Goal: Task Accomplishment & Management: Complete application form

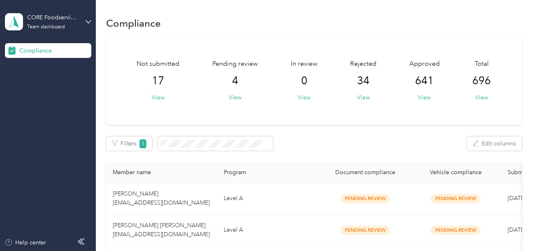
scroll to position [82, 0]
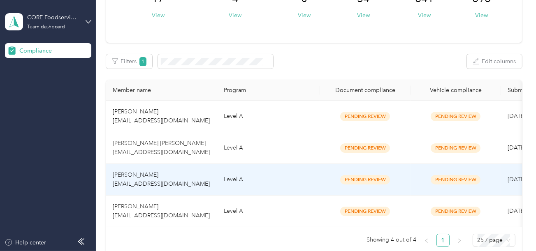
click at [244, 198] on td "Level A" at bounding box center [268, 212] width 103 height 32
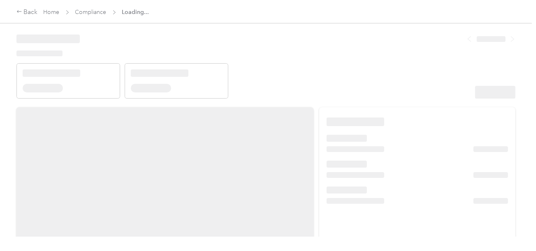
click at [356, 67] on header at bounding box center [265, 64] width 499 height 70
click at [371, 79] on header at bounding box center [265, 64] width 499 height 70
click at [334, 83] on header at bounding box center [265, 64] width 499 height 70
click at [412, 89] on header at bounding box center [265, 64] width 499 height 70
click at [346, 87] on header at bounding box center [265, 64] width 499 height 70
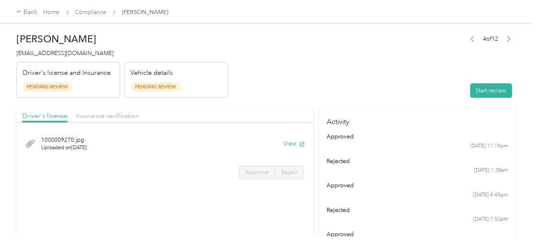
drag, startPoint x: 339, startPoint y: 69, endPoint x: 390, endPoint y: 88, distance: 54.4
click at [340, 69] on header "[PERSON_NAME] [EMAIL_ADDRESS][DOMAIN_NAME] Driver's license and Insurance Pendi…" at bounding box center [265, 63] width 499 height 69
click at [496, 90] on button "Start review" at bounding box center [491, 90] width 42 height 14
click at [343, 58] on header "[PERSON_NAME] [EMAIL_ADDRESS][DOMAIN_NAME] Driver's license and Insurance Pendi…" at bounding box center [265, 63] width 499 height 69
click at [320, 72] on header "[PERSON_NAME] [EMAIL_ADDRESS][DOMAIN_NAME] Driver's license and Insurance Pendi…" at bounding box center [265, 63] width 499 height 69
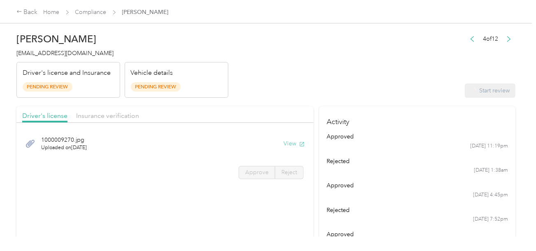
click at [285, 141] on button "View" at bounding box center [293, 143] width 21 height 9
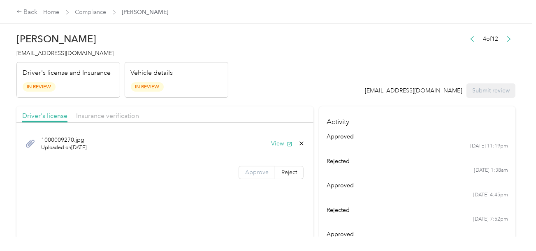
click at [247, 170] on span "Approve" at bounding box center [256, 172] width 23 height 7
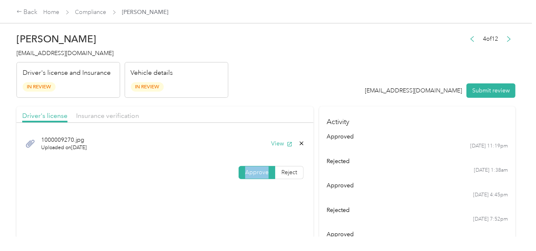
click at [247, 171] on span "Approve" at bounding box center [256, 172] width 23 height 7
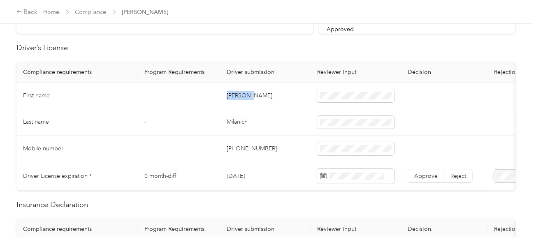
copy td "[PERSON_NAME]"
drag, startPoint x: 228, startPoint y: 94, endPoint x: 269, endPoint y: 95, distance: 41.1
click at [261, 94] on td "[PERSON_NAME]" at bounding box center [265, 96] width 90 height 27
click at [362, 105] on td at bounding box center [355, 96] width 90 height 27
click at [238, 120] on td "Milanich" at bounding box center [265, 122] width 90 height 27
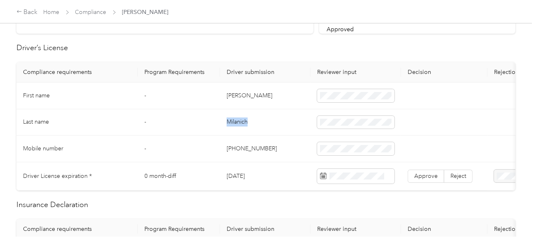
click at [238, 120] on td "Milanich" at bounding box center [265, 122] width 90 height 27
copy td "Milanich"
drag, startPoint x: 264, startPoint y: 139, endPoint x: 478, endPoint y: 154, distance: 214.3
click at [266, 139] on td "[PHONE_NUMBER]" at bounding box center [265, 149] width 90 height 27
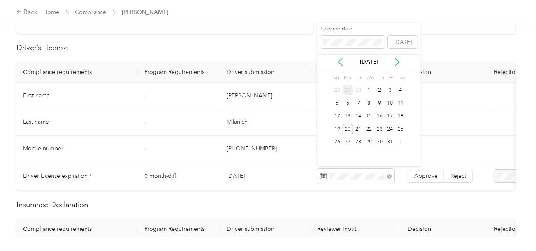
click at [347, 136] on div "27" at bounding box center [347, 142] width 11 height 13
click at [346, 129] on div "20" at bounding box center [347, 129] width 11 height 10
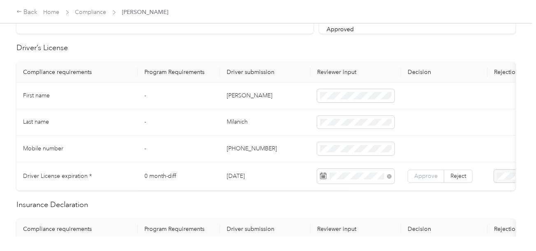
drag, startPoint x: 423, startPoint y: 169, endPoint x: 410, endPoint y: 170, distance: 12.7
click at [422, 170] on label "Approve" at bounding box center [425, 176] width 37 height 13
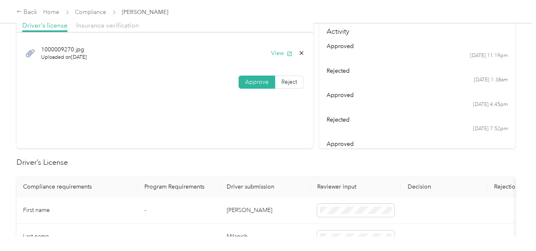
scroll to position [0, 0]
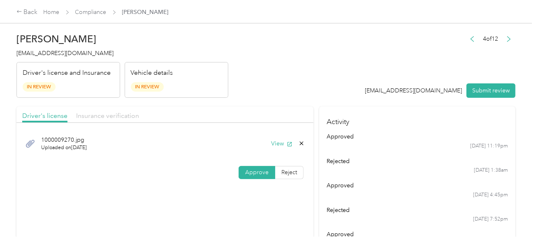
click at [97, 115] on span "Insurance verification" at bounding box center [107, 116] width 63 height 8
drag, startPoint x: 282, startPoint y: 87, endPoint x: 282, endPoint y: 125, distance: 37.8
click at [283, 88] on header "[PERSON_NAME] [EMAIL_ADDRESS][DOMAIN_NAME] Driver's license and Insurance In Re…" at bounding box center [265, 63] width 499 height 69
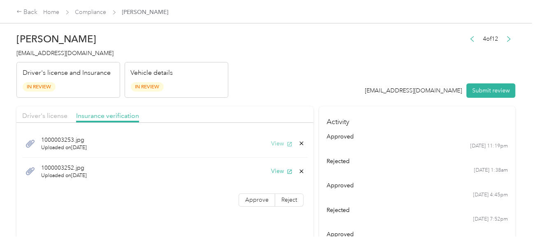
click at [279, 140] on button "View" at bounding box center [281, 143] width 21 height 9
click at [272, 172] on button "View" at bounding box center [281, 171] width 21 height 9
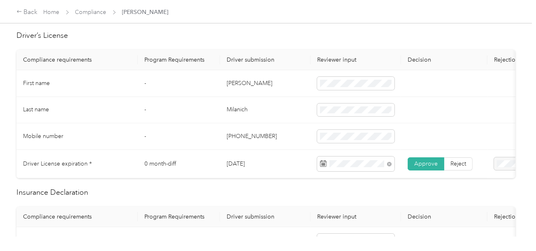
scroll to position [329, 0]
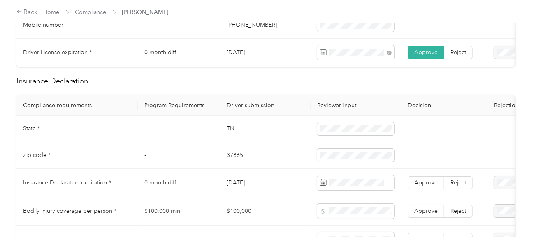
click at [225, 131] on td "TN" at bounding box center [265, 129] width 90 height 27
copy td "TN"
click at [391, 129] on span at bounding box center [355, 128] width 77 height 13
click at [231, 159] on td "37865" at bounding box center [265, 155] width 90 height 27
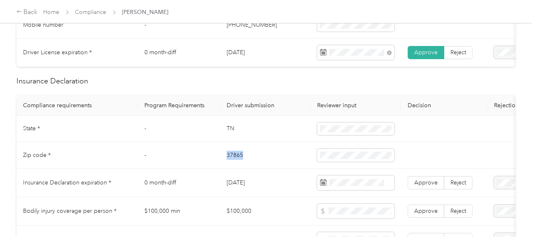
click at [231, 159] on td "37865" at bounding box center [265, 155] width 90 height 27
copy td "37865"
click at [353, 190] on span at bounding box center [355, 182] width 77 height 15
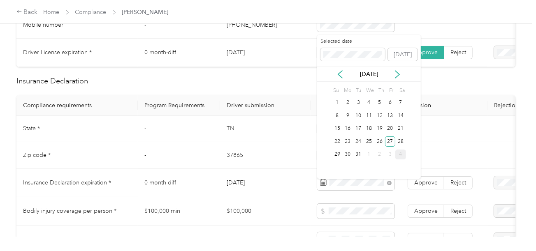
drag, startPoint x: 389, startPoint y: 143, endPoint x: 398, endPoint y: 150, distance: 11.4
click at [389, 143] on div "27" at bounding box center [390, 141] width 11 height 10
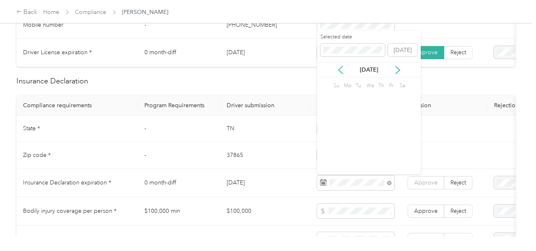
click at [425, 184] on span "Approve" at bounding box center [425, 182] width 23 height 7
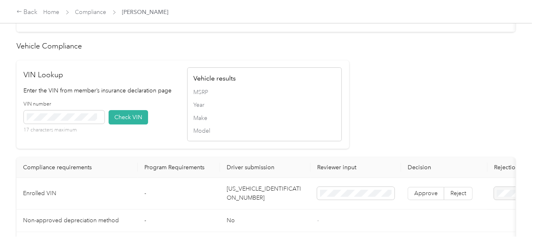
scroll to position [781, 0]
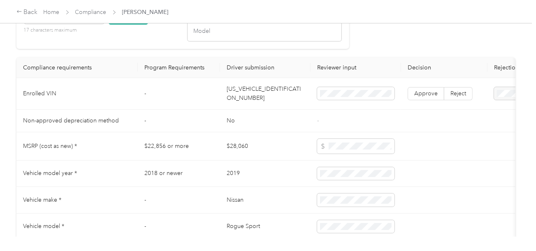
click at [279, 97] on td "[US_VEHICLE_IDENTIFICATION_NUMBER]" at bounding box center [265, 94] width 90 height 32
copy td "[US_VEHICLE_IDENTIFICATION_NUMBER]"
click at [279, 97] on td "[US_VEHICLE_IDENTIFICATION_NUMBER]" at bounding box center [265, 94] width 90 height 32
drag, startPoint x: 138, startPoint y: 119, endPoint x: 94, endPoint y: 53, distance: 78.9
click at [136, 118] on tr "Non-approved depreciation method - No -" at bounding box center [305, 121] width 579 height 23
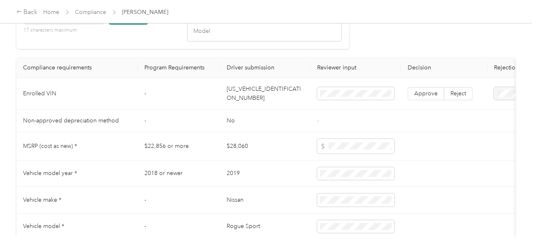
click at [134, 25] on button "Check VIN" at bounding box center [128, 17] width 39 height 14
click at [429, 102] on label "Approve" at bounding box center [425, 94] width 37 height 13
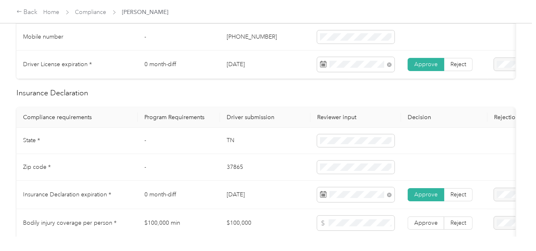
scroll to position [370, 0]
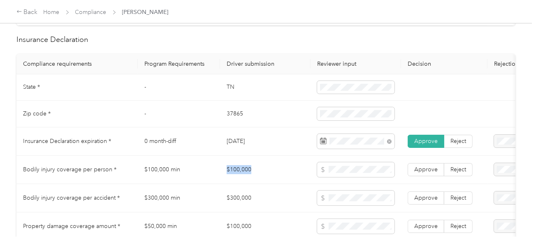
copy td "$100,000"
drag, startPoint x: 222, startPoint y: 170, endPoint x: 276, endPoint y: 172, distance: 54.3
click at [275, 172] on td "$100,000" at bounding box center [265, 170] width 90 height 28
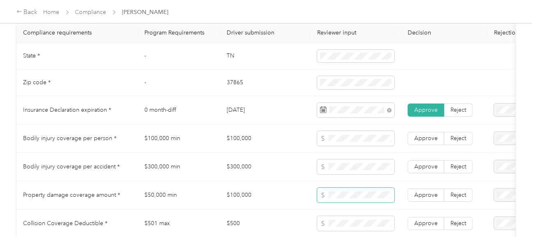
scroll to position [415, 0]
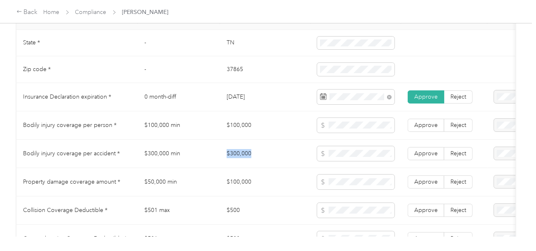
copy td "$300,000"
drag, startPoint x: 226, startPoint y: 150, endPoint x: 298, endPoint y: 157, distance: 73.2
click at [275, 158] on td "$300,000" at bounding box center [265, 154] width 90 height 28
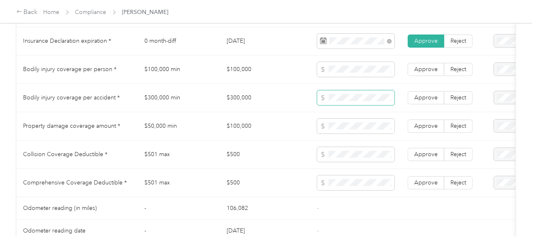
scroll to position [538, 0]
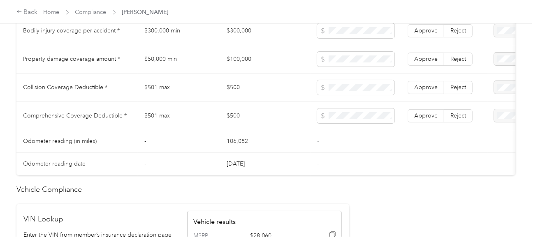
click at [250, 143] on td "106,082" at bounding box center [265, 141] width 90 height 23
copy tr "$500"
drag, startPoint x: 215, startPoint y: 88, endPoint x: 305, endPoint y: 81, distance: 90.7
click at [281, 79] on tr "Collision Coverage Deductible * $501 max $500 Approve Reject" at bounding box center [305, 88] width 579 height 28
drag, startPoint x: 380, startPoint y: 140, endPoint x: 427, endPoint y: 120, distance: 50.8
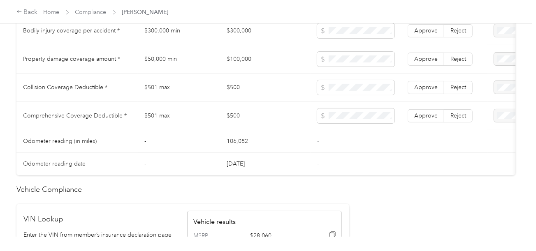
click at [382, 140] on td "-" at bounding box center [355, 141] width 90 height 23
click at [428, 119] on span "Approve" at bounding box center [425, 115] width 23 height 7
click at [422, 90] on span "Approve" at bounding box center [425, 87] width 23 height 7
click at [427, 51] on td "Approve Reject" at bounding box center [444, 59] width 86 height 28
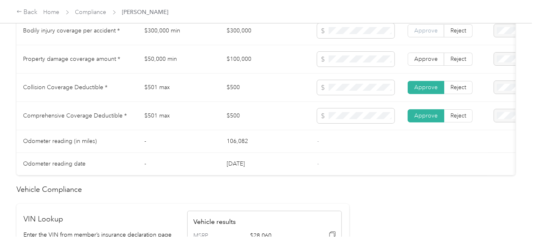
click at [427, 29] on label "Approve" at bounding box center [425, 30] width 37 height 13
click at [429, 62] on span "Approve" at bounding box center [425, 58] width 23 height 7
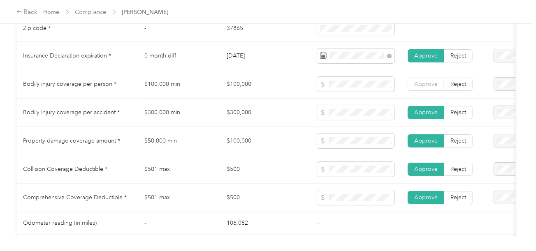
click at [420, 86] on span "Approve" at bounding box center [425, 84] width 23 height 7
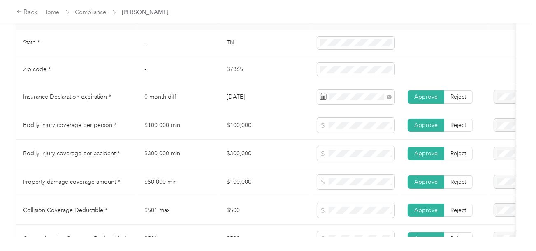
scroll to position [3, 0]
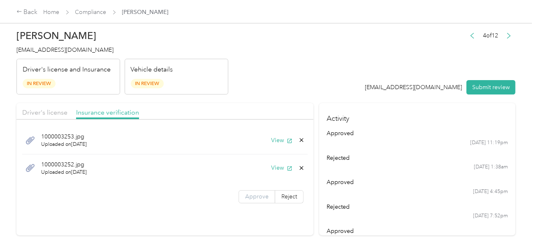
drag, startPoint x: 260, startPoint y: 205, endPoint x: 258, endPoint y: 201, distance: 4.8
click at [260, 205] on div "1000003253.jpg Uploaded on [DATE] View 1000003252.jpg Uploaded on [DATE] View A…" at bounding box center [164, 166] width 297 height 85
click at [258, 201] on label "Approve" at bounding box center [256, 196] width 37 height 13
click at [282, 89] on header "[PERSON_NAME] [EMAIL_ADDRESS][DOMAIN_NAME] Driver's license and Insurance In Re…" at bounding box center [265, 59] width 499 height 69
click at [67, 110] on div "Driver's license Insurance verification" at bounding box center [164, 111] width 297 height 16
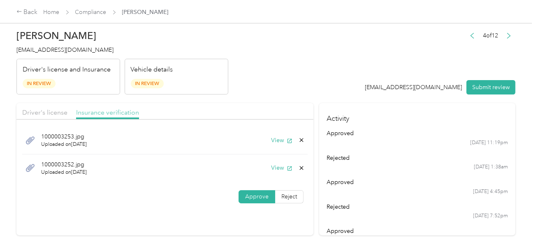
click at [99, 109] on span "Insurance verification" at bounding box center [107, 113] width 63 height 8
click at [31, 109] on span "Driver's license" at bounding box center [44, 113] width 45 height 8
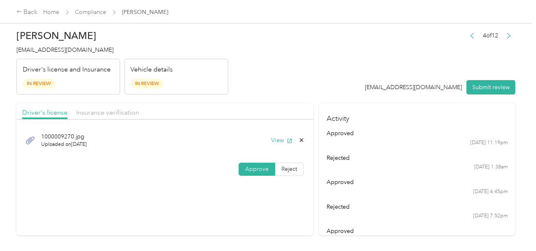
drag, startPoint x: 89, startPoint y: 112, endPoint x: 217, endPoint y: 92, distance: 129.3
click at [91, 112] on span "Insurance verification" at bounding box center [107, 113] width 63 height 8
drag, startPoint x: 233, startPoint y: 87, endPoint x: 267, endPoint y: 122, distance: 49.4
click at [237, 90] on header "[PERSON_NAME] [EMAIL_ADDRESS][DOMAIN_NAME] Driver's license and Insurance In Re…" at bounding box center [265, 59] width 499 height 69
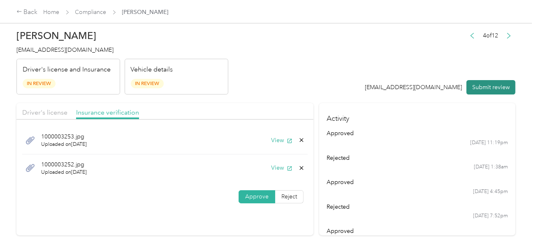
click at [492, 83] on button "Submit review" at bounding box center [490, 87] width 49 height 14
drag, startPoint x: 378, startPoint y: 69, endPoint x: 171, endPoint y: 61, distance: 206.9
click at [377, 69] on header "[PERSON_NAME] [EMAIL_ADDRESS][DOMAIN_NAME] Driver's license and Insurance In Re…" at bounding box center [265, 59] width 499 height 69
click at [70, 49] on span "[EMAIL_ADDRESS][DOMAIN_NAME]" at bounding box center [64, 49] width 97 height 7
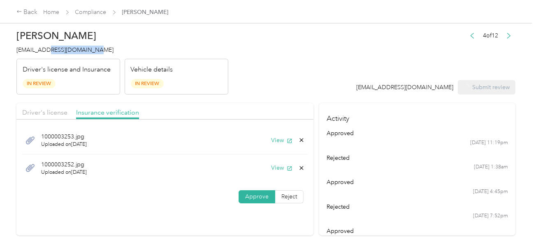
click at [70, 49] on span "[EMAIL_ADDRESS][DOMAIN_NAME]" at bounding box center [64, 49] width 97 height 7
copy span "[EMAIL_ADDRESS][DOMAIN_NAME]"
click at [70, 49] on span "[EMAIL_ADDRESS][DOMAIN_NAME]" at bounding box center [64, 49] width 97 height 7
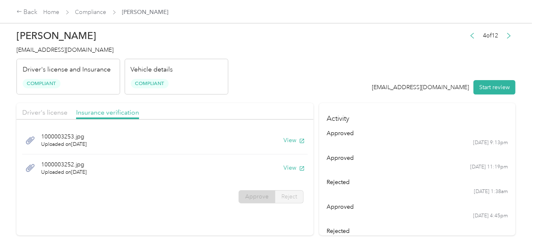
click at [242, 129] on div "1000003253.jpg Uploaded on [DATE] View" at bounding box center [164, 141] width 285 height 28
click at [288, 140] on button "View" at bounding box center [293, 140] width 21 height 9
click at [286, 165] on button "View" at bounding box center [293, 168] width 21 height 9
click at [340, 49] on header "[PERSON_NAME] [EMAIL_ADDRESS][DOMAIN_NAME] Driver's license and Insurance Compl…" at bounding box center [265, 59] width 499 height 69
click at [93, 10] on link "Compliance" at bounding box center [90, 12] width 31 height 7
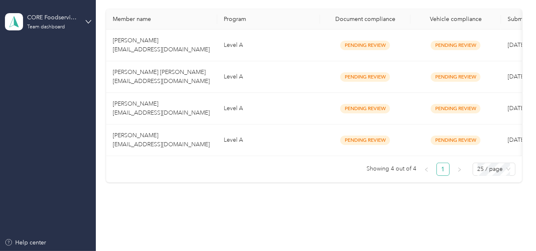
scroll to position [175, 0]
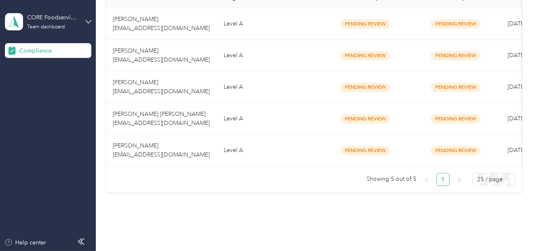
click at [236, 173] on div "Member name Program Document compliance Vehicle compliance Submission date Last…" at bounding box center [314, 87] width 416 height 199
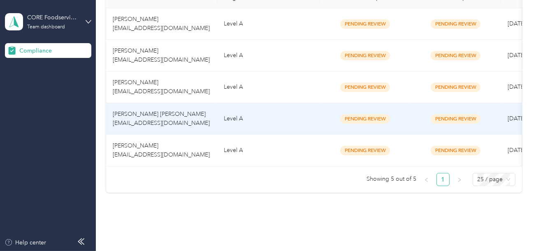
click at [230, 107] on td "Level A" at bounding box center [268, 119] width 103 height 32
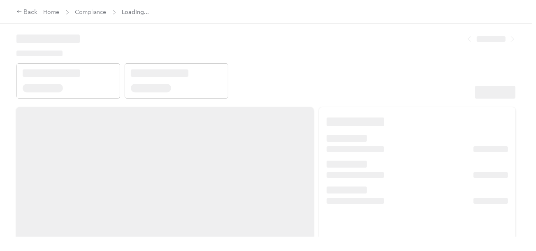
click at [354, 66] on header at bounding box center [265, 64] width 499 height 70
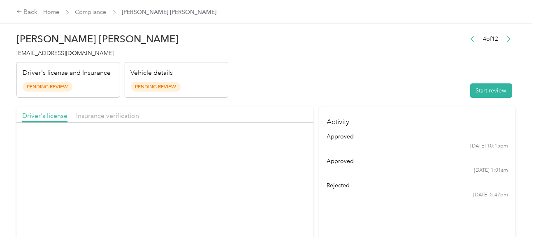
click at [465, 89] on div "Start review" at bounding box center [490, 90] width 50 height 14
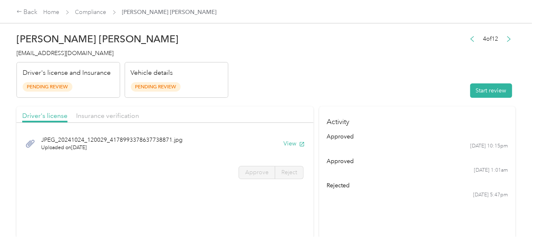
click at [485, 97] on button "Start review" at bounding box center [491, 90] width 42 height 14
click at [256, 77] on header "[PERSON_NAME] [PERSON_NAME] [EMAIL_ADDRESS][DOMAIN_NAME] Driver's license and I…" at bounding box center [265, 63] width 499 height 69
click at [296, 141] on button "View" at bounding box center [293, 143] width 21 height 9
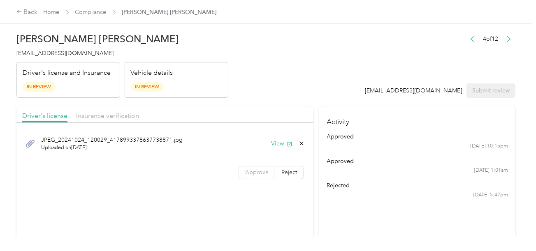
click at [264, 167] on label "Approve" at bounding box center [256, 172] width 37 height 13
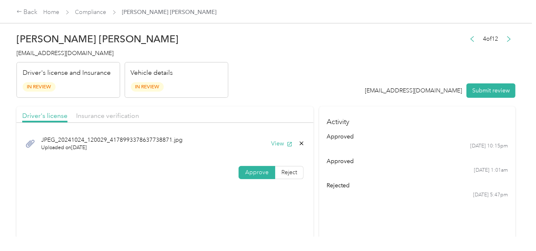
click at [263, 167] on label "Approve" at bounding box center [256, 172] width 37 height 13
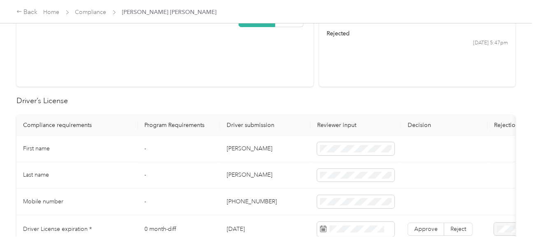
scroll to position [205, 0]
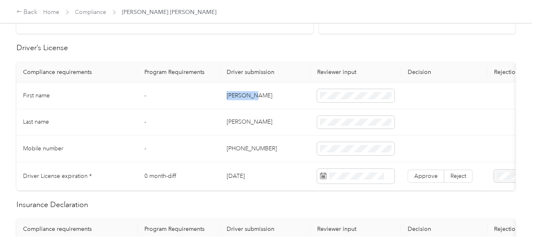
copy td "[PERSON_NAME]"
drag, startPoint x: 220, startPoint y: 93, endPoint x: 313, endPoint y: 93, distance: 92.5
click at [267, 93] on td "[PERSON_NAME]" at bounding box center [265, 96] width 90 height 27
click at [232, 119] on td "[PERSON_NAME]" at bounding box center [265, 122] width 90 height 27
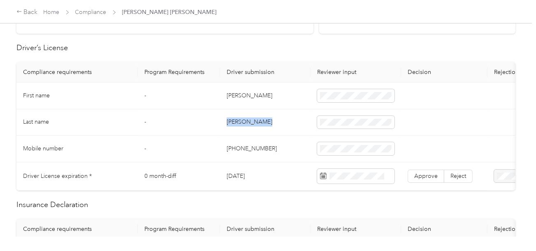
click at [232, 119] on td "[PERSON_NAME]" at bounding box center [265, 122] width 90 height 27
drag, startPoint x: 322, startPoint y: 134, endPoint x: 532, endPoint y: 148, distance: 210.0
click at [322, 136] on td at bounding box center [355, 149] width 90 height 27
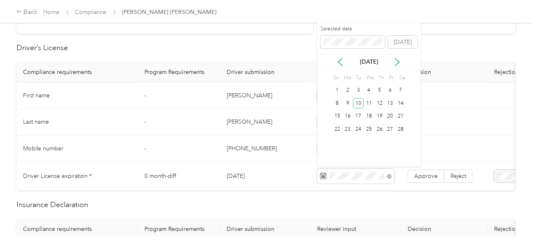
drag, startPoint x: 359, startPoint y: 103, endPoint x: 401, endPoint y: 153, distance: 65.7
click at [359, 104] on div "10" at bounding box center [358, 103] width 11 height 10
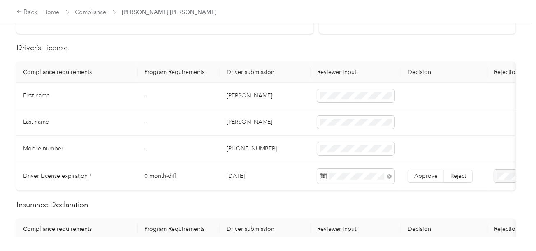
drag, startPoint x: 418, startPoint y: 170, endPoint x: 300, endPoint y: 175, distance: 117.6
click at [418, 171] on label "Approve" at bounding box center [425, 176] width 37 height 13
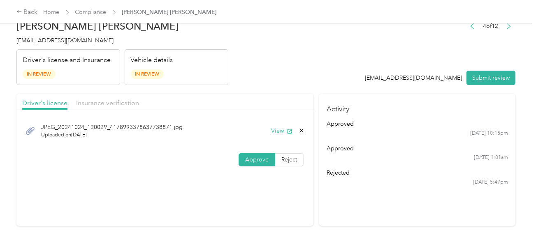
scroll to position [0, 0]
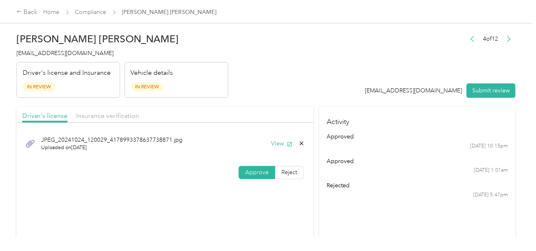
click at [139, 120] on div "Driver's license Insurance verification" at bounding box center [164, 114] width 297 height 16
click at [121, 116] on span "Insurance verification" at bounding box center [107, 116] width 63 height 8
drag, startPoint x: 230, startPoint y: 101, endPoint x: 257, endPoint y: 125, distance: 35.8
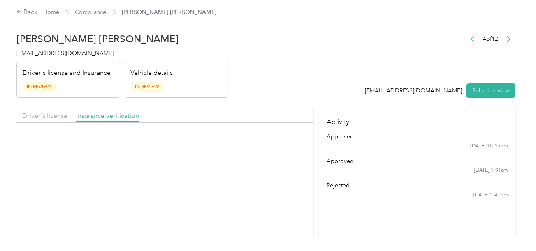
drag, startPoint x: 257, startPoint y: 125, endPoint x: 275, endPoint y: 140, distance: 24.2
click at [270, 135] on div "[PERSON_NAME] Auto Declaration Pages.pdf Uploaded on [DATE] View" at bounding box center [164, 144] width 285 height 28
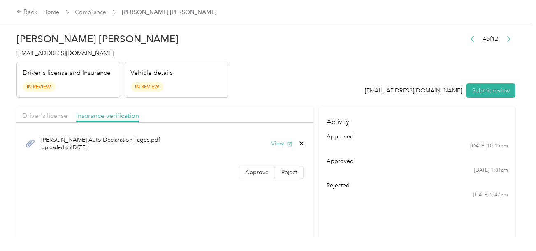
click at [276, 141] on button "View" at bounding box center [281, 143] width 21 height 9
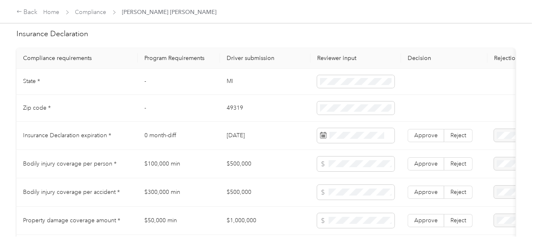
scroll to position [329, 0]
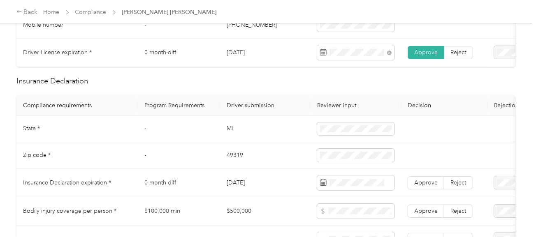
click at [227, 134] on td "MI" at bounding box center [265, 129] width 90 height 27
click at [233, 159] on td "49319" at bounding box center [265, 155] width 90 height 27
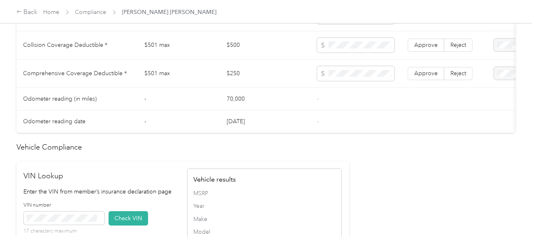
scroll to position [698, 0]
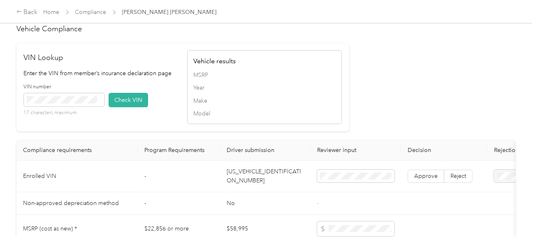
click at [251, 184] on td "[US_VEHICLE_IDENTIFICATION_NUMBER]" at bounding box center [265, 177] width 90 height 32
drag, startPoint x: 116, startPoint y: 107, endPoint x: 305, endPoint y: 120, distance: 189.9
click at [117, 107] on button "Check VIN" at bounding box center [128, 100] width 39 height 14
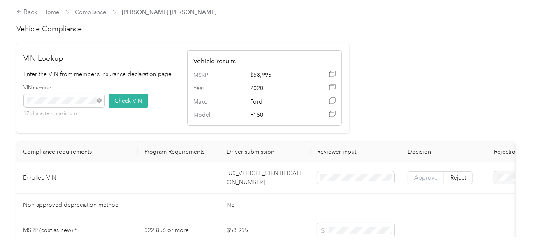
click at [416, 185] on label "Approve" at bounding box center [425, 177] width 37 height 13
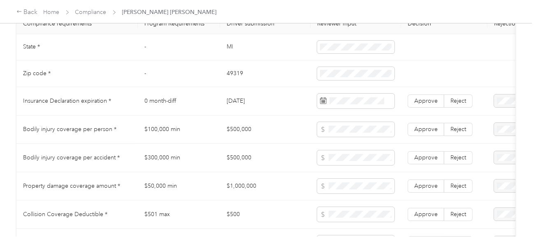
scroll to position [411, 0]
click at [356, 99] on span at bounding box center [355, 100] width 77 height 15
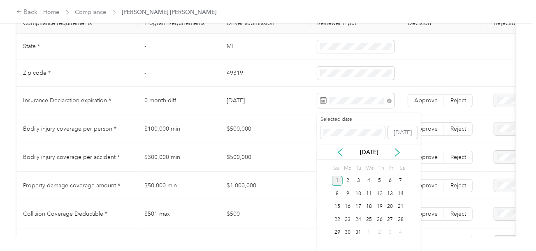
click at [336, 182] on div "1" at bounding box center [337, 181] width 11 height 10
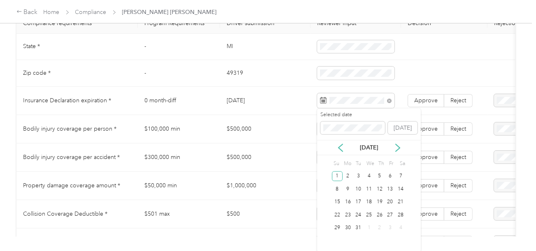
click at [432, 91] on td "Approve Reject" at bounding box center [444, 101] width 86 height 28
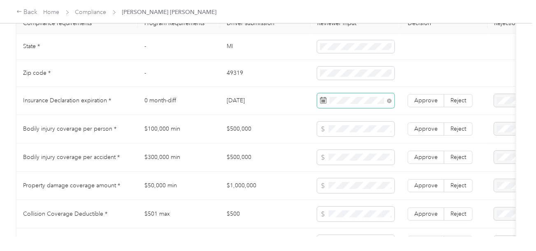
drag, startPoint x: 423, startPoint y: 100, endPoint x: 358, endPoint y: 109, distance: 66.0
click at [422, 101] on label "Approve" at bounding box center [425, 100] width 37 height 13
click at [262, 107] on td "[DATE]" at bounding box center [265, 101] width 90 height 28
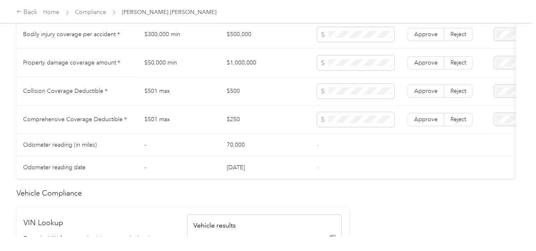
scroll to position [493, 0]
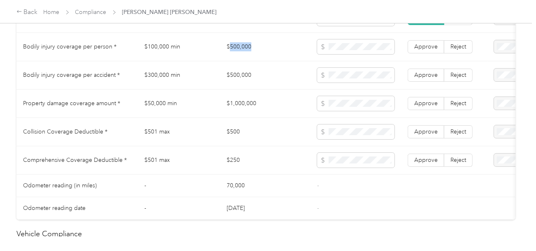
drag, startPoint x: 231, startPoint y: 47, endPoint x: 333, endPoint y: 58, distance: 102.8
click at [272, 51] on td "$500,000" at bounding box center [265, 47] width 90 height 28
click at [333, 54] on span at bounding box center [355, 46] width 77 height 15
drag, startPoint x: 221, startPoint y: 102, endPoint x: 297, endPoint y: 106, distance: 76.1
click at [293, 105] on tr "Property damage coverage amount * $50,000 min $1,000,000 Approve Reject" at bounding box center [305, 104] width 579 height 28
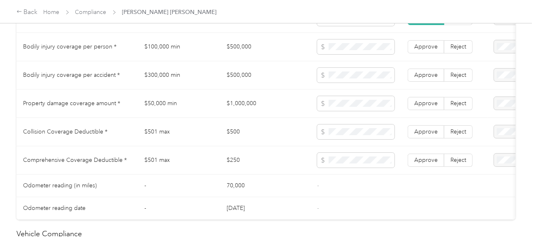
click at [259, 126] on td "$500" at bounding box center [265, 132] width 90 height 28
click at [233, 133] on td "$500" at bounding box center [265, 132] width 90 height 28
click at [339, 159] on span at bounding box center [355, 160] width 77 height 15
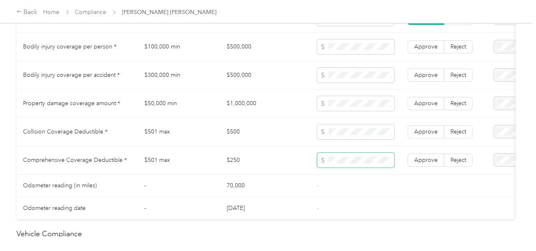
click at [362, 168] on span at bounding box center [355, 160] width 77 height 15
click at [424, 164] on span "Approve" at bounding box center [425, 160] width 23 height 7
click at [423, 132] on span "Approve" at bounding box center [425, 131] width 23 height 7
click at [431, 103] on label "Approve" at bounding box center [425, 103] width 37 height 13
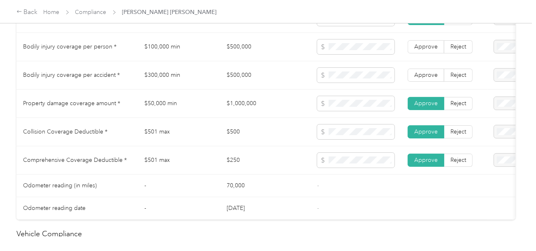
click at [430, 72] on td "Approve Reject" at bounding box center [444, 75] width 86 height 28
click at [427, 53] on label "Approve" at bounding box center [425, 46] width 37 height 13
click at [425, 73] on label "Approve" at bounding box center [425, 75] width 37 height 13
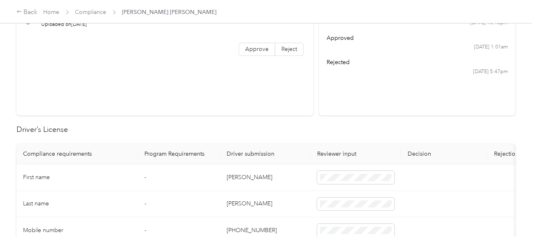
scroll to position [0, 0]
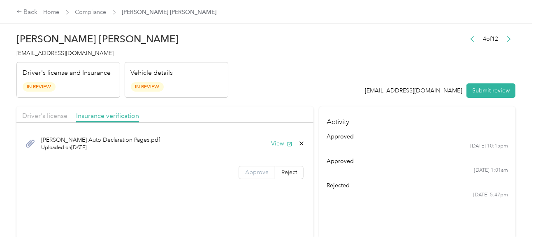
click at [241, 169] on label "Approve" at bounding box center [256, 172] width 37 height 13
click at [248, 169] on span "Approve" at bounding box center [256, 172] width 23 height 7
drag, startPoint x: 289, startPoint y: 98, endPoint x: 474, endPoint y: 94, distance: 185.0
click at [474, 94] on button "Submit review" at bounding box center [490, 90] width 49 height 14
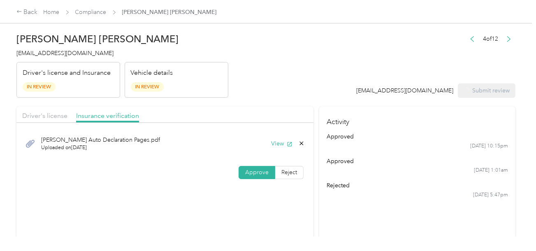
drag, startPoint x: 286, startPoint y: 60, endPoint x: 70, endPoint y: 63, distance: 216.6
click at [282, 60] on header "[PERSON_NAME] [PERSON_NAME] [EMAIL_ADDRESS][DOMAIN_NAME] Driver's license and I…" at bounding box center [265, 63] width 499 height 69
click at [55, 51] on span "[EMAIL_ADDRESS][DOMAIN_NAME]" at bounding box center [64, 53] width 97 height 7
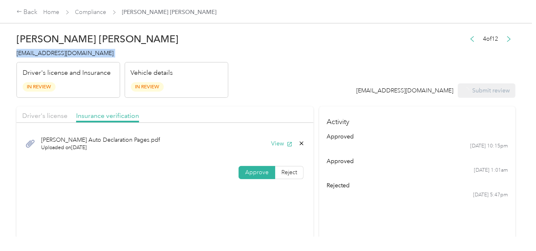
drag, startPoint x: 55, startPoint y: 51, endPoint x: 457, endPoint y: 98, distance: 404.7
click at [55, 51] on span "[EMAIL_ADDRESS][DOMAIN_NAME]" at bounding box center [64, 53] width 97 height 7
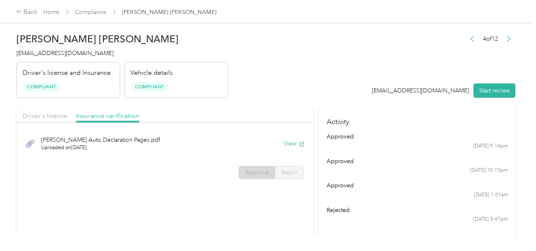
click at [302, 89] on header "[PERSON_NAME] [PERSON_NAME] [EMAIL_ADDRESS][DOMAIN_NAME] Driver's license and I…" at bounding box center [265, 63] width 499 height 69
click at [98, 9] on link "Compliance" at bounding box center [90, 12] width 31 height 7
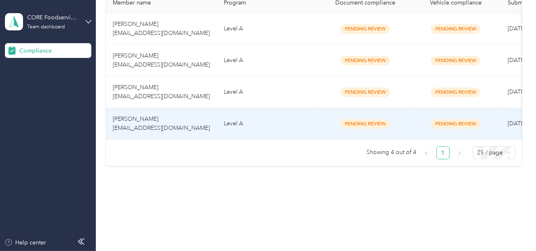
scroll to position [175, 0]
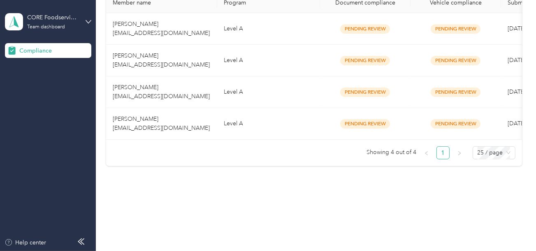
click at [226, 174] on div "Compliance Not submitted 17 View Pending review 5 View In review 0 View Rejecte…" at bounding box center [314, 20] width 436 height 381
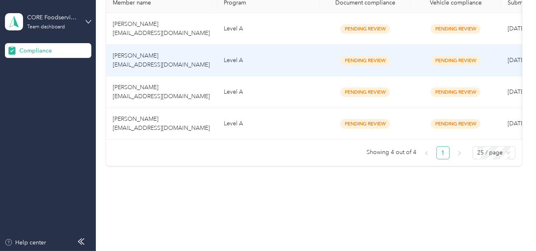
click at [245, 70] on td "Level A" at bounding box center [268, 61] width 103 height 32
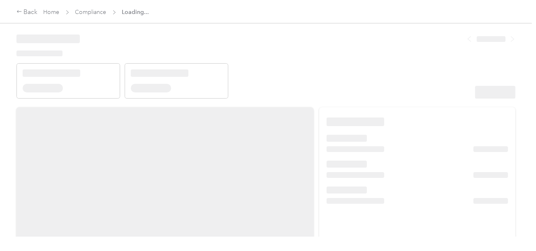
drag, startPoint x: 314, startPoint y: 73, endPoint x: 337, endPoint y: 79, distance: 23.1
click at [319, 73] on header at bounding box center [265, 64] width 499 height 70
drag, startPoint x: 339, startPoint y: 84, endPoint x: 386, endPoint y: 92, distance: 47.5
click at [340, 84] on header at bounding box center [265, 64] width 499 height 70
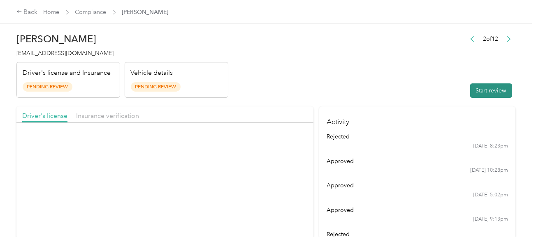
click at [481, 88] on button "Start review" at bounding box center [491, 90] width 42 height 14
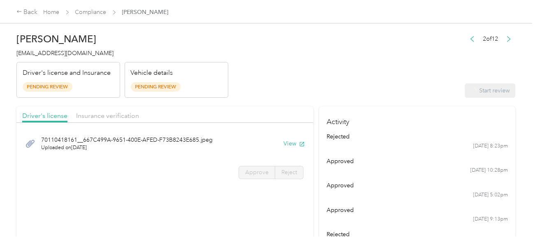
click at [342, 66] on header "[PERSON_NAME] [EMAIL_ADDRESS][DOMAIN_NAME] Driver's license and Insurance Pendi…" at bounding box center [265, 63] width 499 height 69
drag, startPoint x: 282, startPoint y: 142, endPoint x: 233, endPoint y: 78, distance: 80.7
click at [282, 143] on div "70110418161__667C499A-9651-400E-AFED-F73B8243E685.jpeg Uploaded on [DATE] View" at bounding box center [164, 144] width 285 height 28
click at [292, 153] on div "70110418161__667C499A-9651-400E-AFED-F73B8243E685.jpeg Uploaded on [DATE] View" at bounding box center [164, 144] width 285 height 28
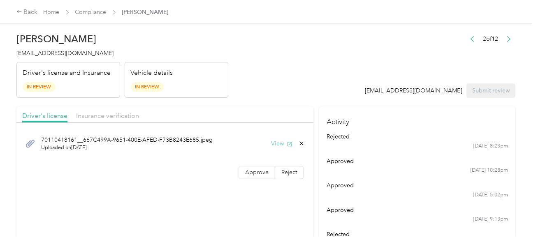
click at [288, 142] on icon "button" at bounding box center [289, 144] width 6 height 6
click at [263, 171] on span "Approve" at bounding box center [256, 172] width 23 height 7
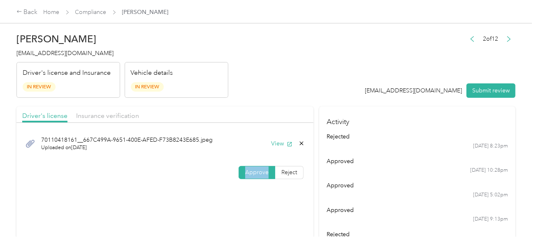
drag, startPoint x: 262, startPoint y: 171, endPoint x: 356, endPoint y: 143, distance: 98.2
click at [263, 171] on span "Approve" at bounding box center [256, 172] width 23 height 7
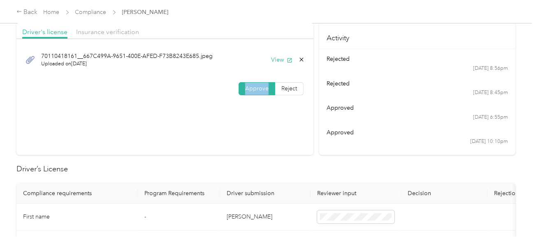
scroll to position [205, 0]
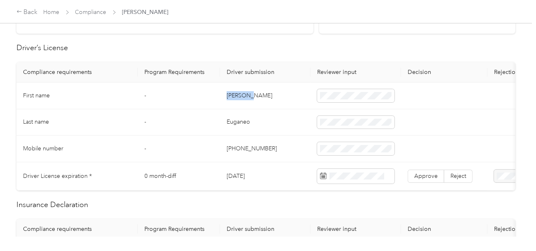
drag, startPoint x: 224, startPoint y: 97, endPoint x: 313, endPoint y: 95, distance: 89.2
click at [259, 95] on td "[PERSON_NAME]" at bounding box center [265, 96] width 90 height 27
click at [233, 121] on td "Euganeo" at bounding box center [265, 122] width 90 height 27
drag, startPoint x: 233, startPoint y: 121, endPoint x: 300, endPoint y: 122, distance: 66.6
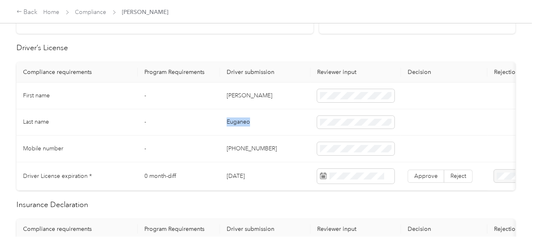
click at [240, 122] on td "Euganeo" at bounding box center [265, 122] width 90 height 27
click at [248, 144] on td "[PHONE_NUMBER]" at bounding box center [265, 149] width 90 height 27
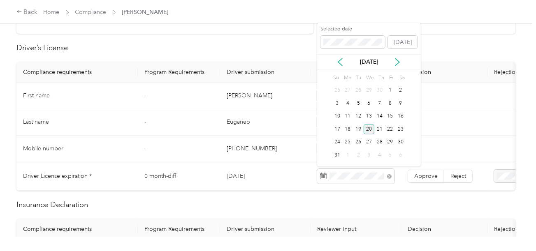
drag, startPoint x: 371, startPoint y: 127, endPoint x: 391, endPoint y: 144, distance: 25.7
click at [371, 127] on div "20" at bounding box center [368, 129] width 11 height 10
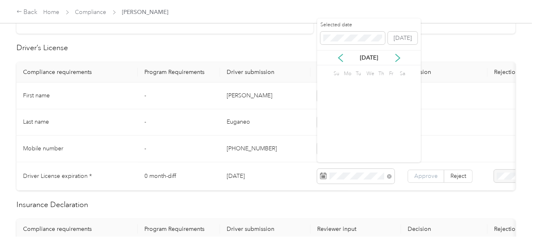
click at [427, 173] on span "Approve" at bounding box center [425, 176] width 23 height 7
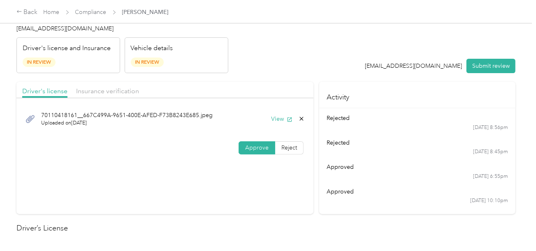
scroll to position [0, 0]
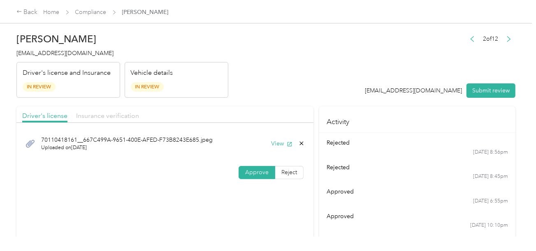
click at [107, 118] on span "Insurance verification" at bounding box center [107, 116] width 63 height 8
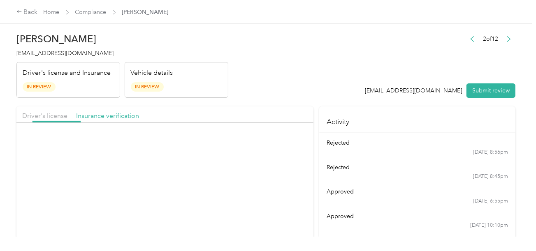
drag, startPoint x: 254, startPoint y: 92, endPoint x: 265, endPoint y: 125, distance: 35.0
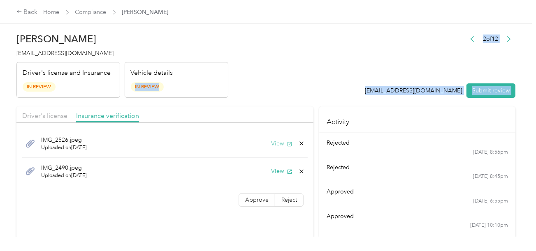
click at [277, 144] on button "View" at bounding box center [281, 143] width 21 height 9
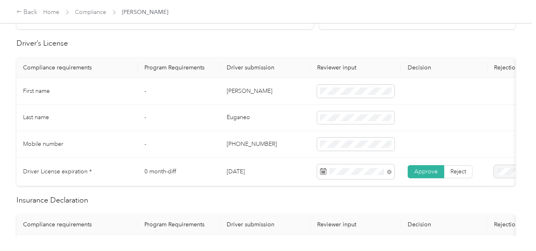
scroll to position [329, 0]
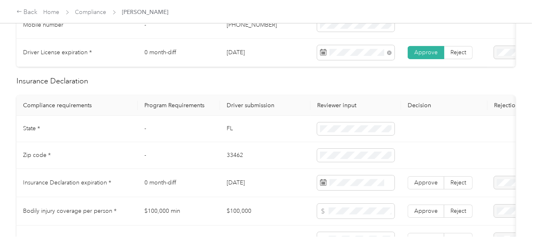
click at [226, 134] on td "FL" at bounding box center [265, 129] width 90 height 27
click at [309, 132] on td "FL" at bounding box center [265, 129] width 90 height 27
drag, startPoint x: 282, startPoint y: 148, endPoint x: 265, endPoint y: 153, distance: 18.6
click at [281, 149] on td "33462" at bounding box center [265, 155] width 90 height 27
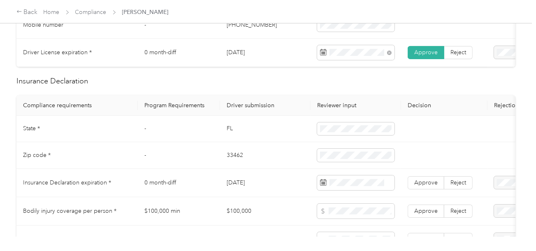
click at [229, 157] on td "33462" at bounding box center [265, 155] width 90 height 27
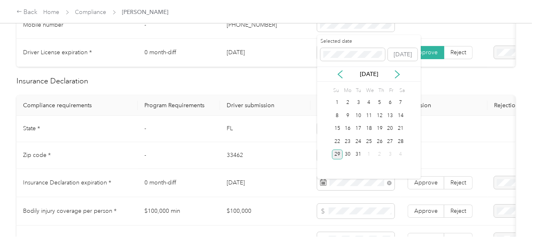
drag, startPoint x: 339, startPoint y: 153, endPoint x: 382, endPoint y: 169, distance: 45.5
click at [339, 154] on div "29" at bounding box center [337, 155] width 11 height 10
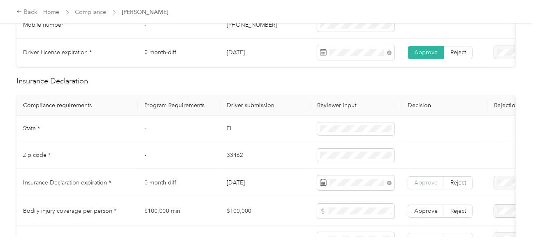
drag, startPoint x: 399, startPoint y: 176, endPoint x: 421, endPoint y: 186, distance: 23.9
click at [404, 180] on tr "Insurance Declaration expiration * 0 month-diff [DATE] Approve Reject" at bounding box center [305, 183] width 579 height 28
click at [421, 186] on span "Approve" at bounding box center [425, 182] width 23 height 7
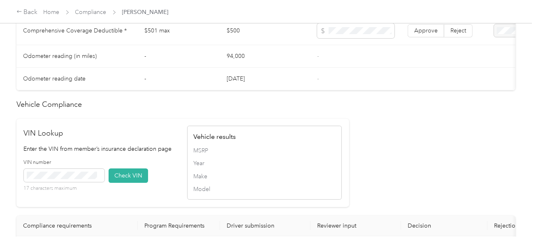
scroll to position [740, 0]
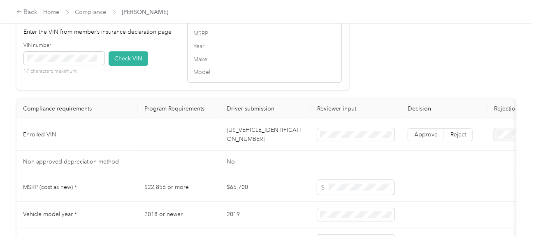
click at [262, 140] on td "[US_VEHICLE_IDENTIFICATION_NUMBER]" at bounding box center [265, 135] width 90 height 32
drag, startPoint x: 119, startPoint y: 68, endPoint x: 150, endPoint y: 76, distance: 31.7
click at [120, 66] on button "Check VIN" at bounding box center [128, 58] width 39 height 14
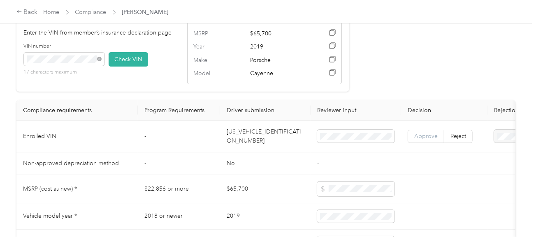
click at [425, 140] on span "Approve" at bounding box center [425, 136] width 23 height 7
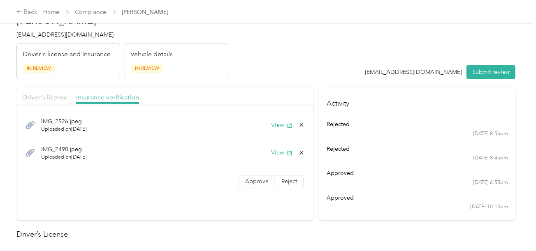
scroll to position [0, 0]
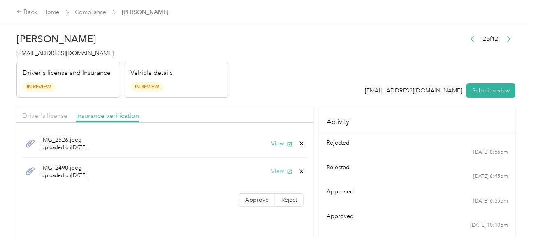
click at [272, 169] on button "View" at bounding box center [281, 171] width 21 height 9
drag, startPoint x: 357, startPoint y: 44, endPoint x: 327, endPoint y: 131, distance: 92.1
click at [357, 45] on header "[PERSON_NAME] [EMAIL_ADDRESS][DOMAIN_NAME] Driver's license and Insurance In Re…" at bounding box center [265, 63] width 499 height 69
drag, startPoint x: 298, startPoint y: 166, endPoint x: 296, endPoint y: 171, distance: 5.1
click at [298, 167] on div "View" at bounding box center [288, 171] width 34 height 9
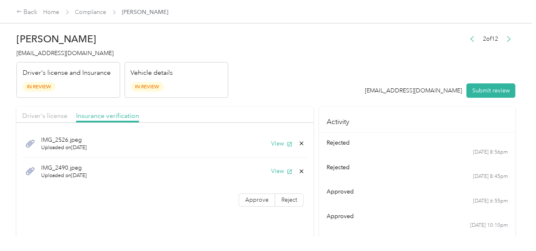
click at [299, 169] on icon at bounding box center [301, 171] width 7 height 7
click at [278, 174] on button "Yes" at bounding box center [280, 176] width 16 height 13
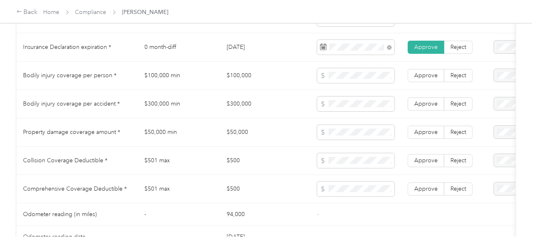
scroll to position [452, 0]
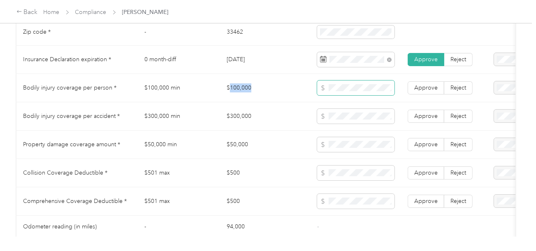
drag, startPoint x: 229, startPoint y: 85, endPoint x: 341, endPoint y: 85, distance: 112.2
click at [259, 85] on td "$100,000" at bounding box center [265, 88] width 90 height 28
click at [344, 85] on span at bounding box center [355, 88] width 77 height 15
click at [353, 95] on span at bounding box center [355, 88] width 77 height 15
drag, startPoint x: 226, startPoint y: 120, endPoint x: 276, endPoint y: 118, distance: 49.4
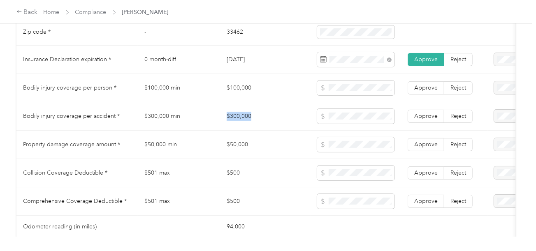
click at [276, 118] on td "$300,000" at bounding box center [265, 116] width 90 height 28
drag, startPoint x: 225, startPoint y: 147, endPoint x: 254, endPoint y: 147, distance: 28.8
click at [253, 147] on td "$50,000" at bounding box center [265, 145] width 90 height 28
click at [338, 152] on span at bounding box center [355, 144] width 77 height 15
drag, startPoint x: 283, startPoint y: 165, endPoint x: 256, endPoint y: 173, distance: 28.1
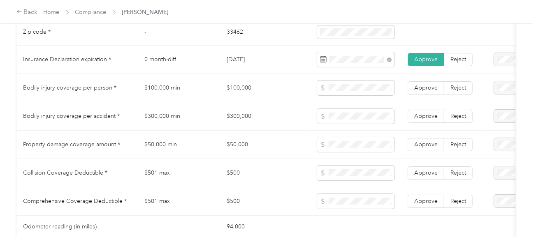
click at [282, 166] on td "$500" at bounding box center [265, 173] width 90 height 28
click at [239, 175] on td "$500" at bounding box center [265, 173] width 90 height 28
click at [236, 175] on td "$500" at bounding box center [265, 173] width 90 height 28
click at [331, 171] on span at bounding box center [355, 173] width 77 height 15
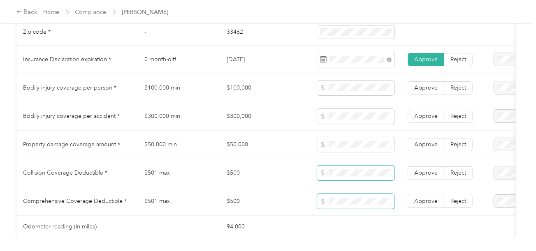
click at [352, 180] on span at bounding box center [355, 173] width 77 height 15
drag, startPoint x: 408, startPoint y: 197, endPoint x: 418, endPoint y: 185, distance: 15.5
click at [408, 197] on td "Approve Reject" at bounding box center [444, 201] width 86 height 28
drag, startPoint x: 418, startPoint y: 202, endPoint x: 420, endPoint y: 193, distance: 9.6
click at [419, 202] on span "Approve" at bounding box center [425, 201] width 23 height 7
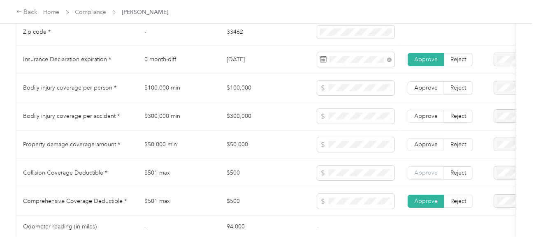
click at [425, 175] on span "Approve" at bounding box center [425, 172] width 23 height 7
click at [420, 148] on span "Approve" at bounding box center [425, 144] width 23 height 7
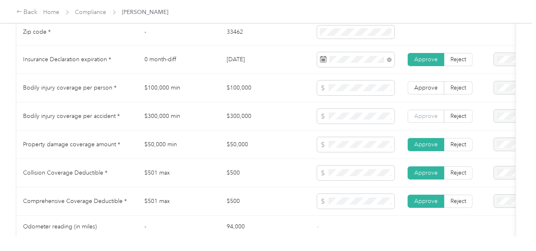
click at [418, 114] on label "Approve" at bounding box center [425, 116] width 37 height 13
click at [418, 87] on label "Approve" at bounding box center [425, 87] width 37 height 13
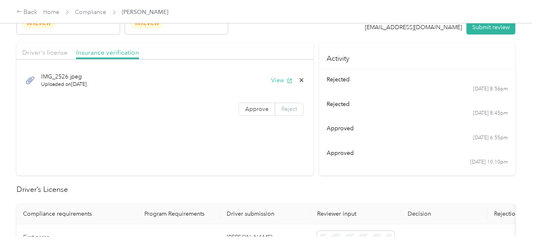
scroll to position [0, 0]
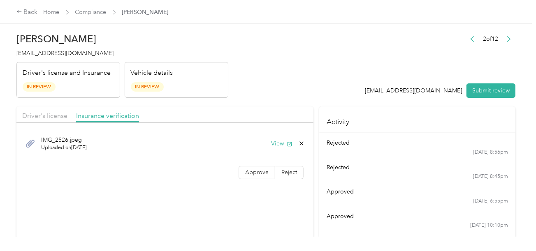
click at [255, 166] on label "Approve" at bounding box center [256, 172] width 37 height 13
click at [497, 84] on button "Submit review" at bounding box center [490, 90] width 49 height 14
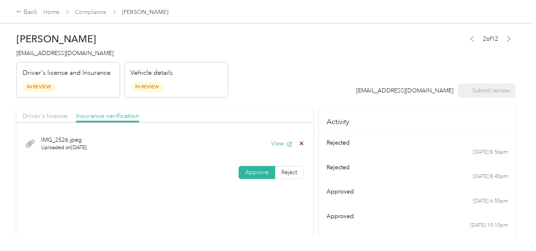
click at [15, 44] on div "[PERSON_NAME] [EMAIL_ADDRESS][DOMAIN_NAME] Driver's license and Insurance In Re…" at bounding box center [265, 118] width 531 height 237
click at [23, 50] on span "[EMAIL_ADDRESS][DOMAIN_NAME]" at bounding box center [64, 53] width 97 height 7
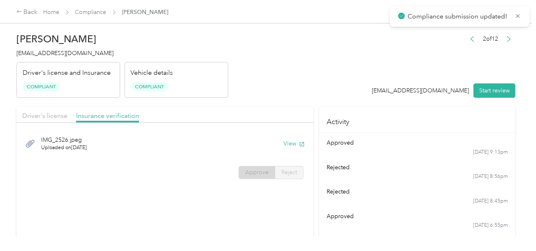
click at [58, 49] on h4 "[EMAIL_ADDRESS][DOMAIN_NAME]" at bounding box center [122, 53] width 212 height 9
drag, startPoint x: 224, startPoint y: 74, endPoint x: 134, endPoint y: 18, distance: 106.5
click at [225, 74] on div "Vehicle details Compliant" at bounding box center [177, 80] width 104 height 36
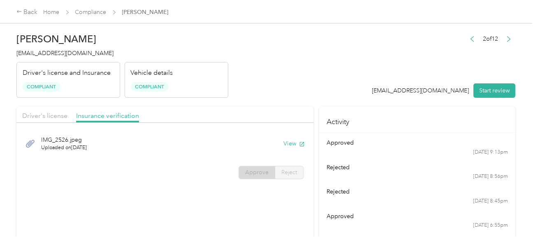
click at [106, 15] on div "Home Compliance [PERSON_NAME]" at bounding box center [106, 12] width 125 height 9
drag, startPoint x: 76, startPoint y: 7, endPoint x: 87, endPoint y: 9, distance: 10.9
click at [76, 7] on div "Back Home Compliance [PERSON_NAME]" at bounding box center [268, 11] width 536 height 23
click at [87, 9] on link "Compliance" at bounding box center [90, 12] width 31 height 7
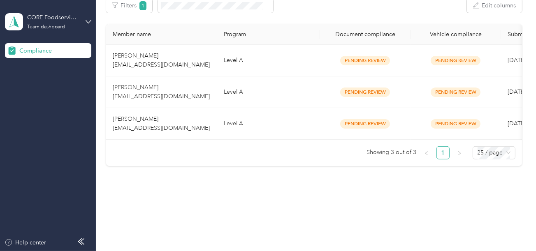
scroll to position [143, 0]
click at [254, 120] on td "Level A" at bounding box center [268, 124] width 103 height 32
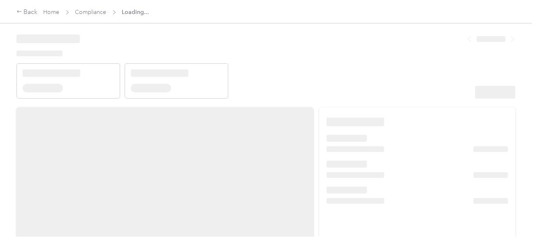
click at [355, 79] on header at bounding box center [265, 64] width 499 height 70
click at [353, 96] on header at bounding box center [265, 64] width 499 height 70
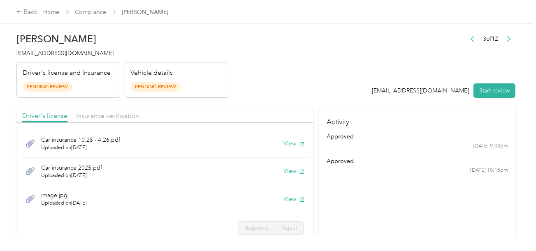
click at [480, 84] on button "Start review" at bounding box center [494, 90] width 42 height 14
drag, startPoint x: 326, startPoint y: 42, endPoint x: 366, endPoint y: 113, distance: 81.7
click at [330, 44] on header "[PERSON_NAME] [EMAIL_ADDRESS][DOMAIN_NAME] Driver's license and Insurance Pendi…" at bounding box center [265, 63] width 499 height 69
click at [284, 142] on button "View" at bounding box center [293, 143] width 21 height 9
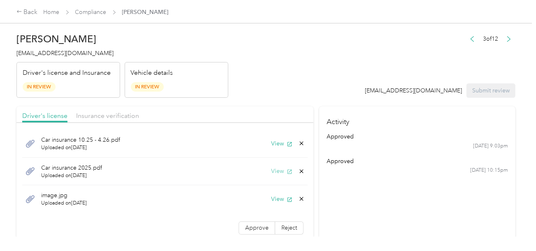
click at [271, 169] on button "View" at bounding box center [281, 171] width 21 height 9
click at [281, 193] on div "image.jpg Uploaded on [DATE] View" at bounding box center [164, 199] width 285 height 28
click at [275, 197] on button "View" at bounding box center [281, 199] width 21 height 9
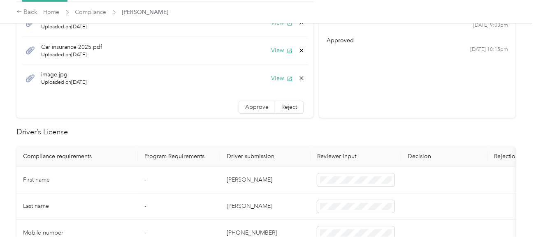
scroll to position [247, 0]
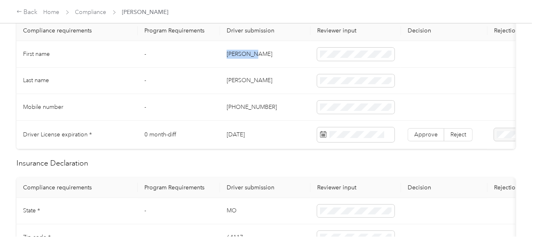
drag, startPoint x: 223, startPoint y: 51, endPoint x: 341, endPoint y: 61, distance: 118.8
click at [272, 52] on td "[PERSON_NAME]" at bounding box center [265, 54] width 90 height 27
click at [341, 61] on td at bounding box center [355, 54] width 90 height 27
click at [256, 77] on td "[PERSON_NAME]" at bounding box center [265, 81] width 90 height 27
click at [229, 81] on td "[PERSON_NAME]" at bounding box center [265, 81] width 90 height 27
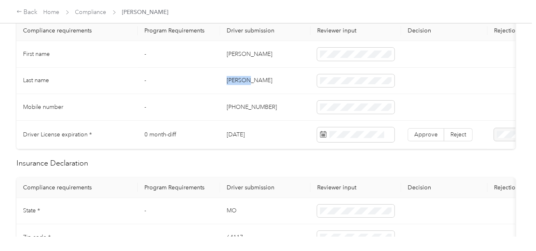
click at [229, 81] on td "[PERSON_NAME]" at bounding box center [265, 81] width 90 height 27
click at [339, 83] on span at bounding box center [355, 80] width 77 height 13
click at [291, 92] on td "[PERSON_NAME]" at bounding box center [265, 81] width 90 height 27
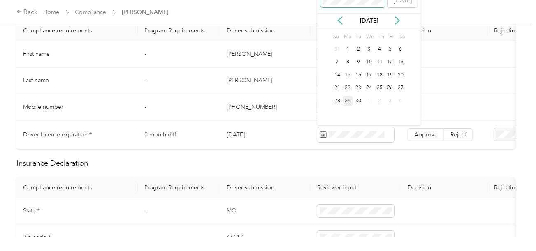
click at [353, 4] on span at bounding box center [352, 0] width 65 height 13
click at [358, 74] on div "15" at bounding box center [358, 75] width 11 height 10
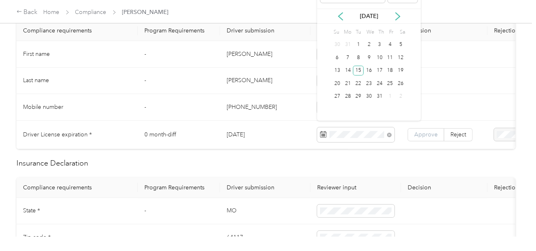
click at [422, 140] on label "Approve" at bounding box center [425, 134] width 37 height 13
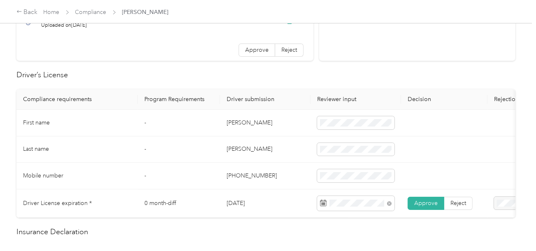
scroll to position [41, 0]
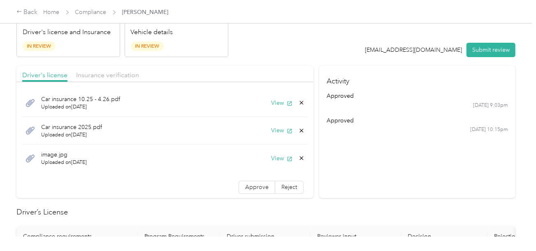
drag, startPoint x: 116, startPoint y: 81, endPoint x: 220, endPoint y: 60, distance: 106.2
click at [118, 81] on div "Driver's license Insurance verification Car insurance 10.25 - 4.26.pdf Uploaded…" at bounding box center [164, 133] width 297 height 134
click at [256, 52] on header "[PERSON_NAME] [EMAIL_ADDRESS][DOMAIN_NAME] Driver's license and Insurance In Re…" at bounding box center [265, 22] width 499 height 69
drag, startPoint x: 119, startPoint y: 75, endPoint x: 272, endPoint y: 44, distance: 156.8
click at [120, 74] on span "Insurance verification" at bounding box center [107, 75] width 63 height 8
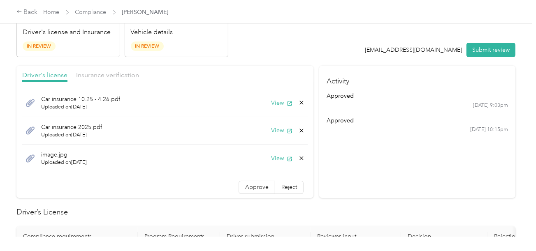
click at [272, 44] on header "[PERSON_NAME] [EMAIL_ADDRESS][DOMAIN_NAME] Driver's license and Insurance In Re…" at bounding box center [265, 22] width 499 height 69
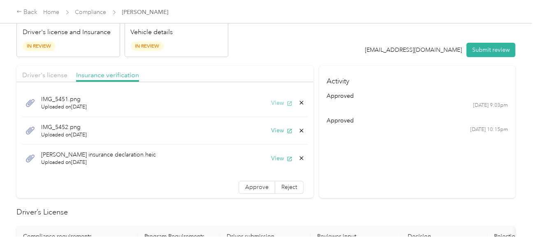
click at [271, 99] on button "View" at bounding box center [281, 103] width 21 height 9
click at [272, 123] on div "IMG_5452.png Uploaded on [DATE] View" at bounding box center [164, 131] width 285 height 28
click at [271, 129] on button "View" at bounding box center [281, 130] width 21 height 9
click at [273, 156] on button "View" at bounding box center [281, 158] width 21 height 9
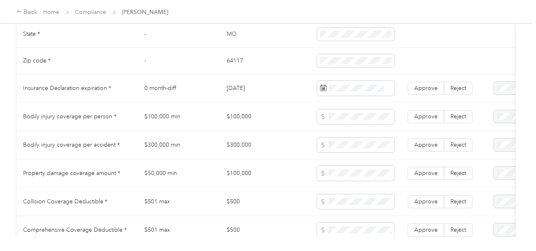
scroll to position [411, 0]
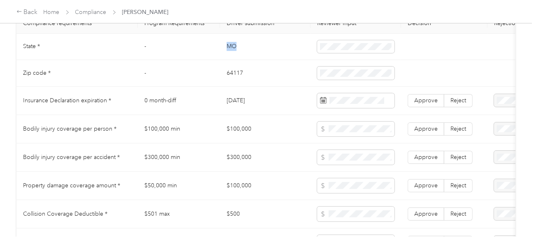
drag, startPoint x: 225, startPoint y: 49, endPoint x: 285, endPoint y: 52, distance: 60.1
click at [246, 51] on td "MO" at bounding box center [265, 47] width 90 height 27
click at [316, 52] on td at bounding box center [355, 47] width 90 height 27
click at [234, 77] on td "64117" at bounding box center [265, 73] width 90 height 27
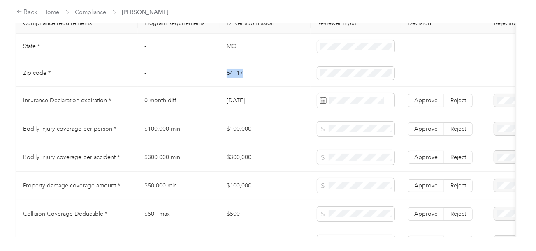
click at [234, 77] on td "64117" at bounding box center [265, 73] width 90 height 27
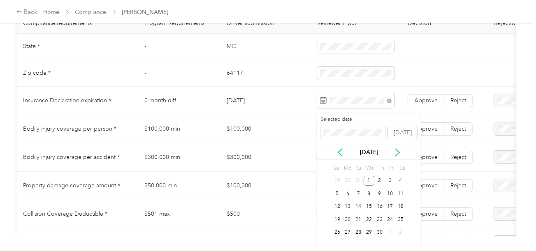
drag, startPoint x: 369, startPoint y: 178, endPoint x: 413, endPoint y: 122, distance: 71.1
click at [371, 177] on div "1" at bounding box center [368, 181] width 11 height 10
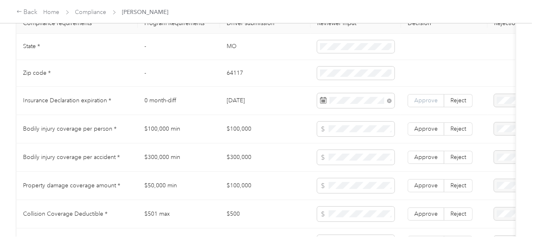
click at [422, 103] on span "Approve" at bounding box center [425, 100] width 23 height 7
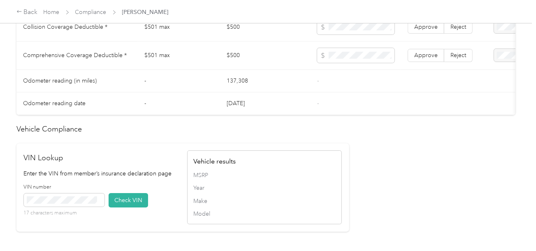
scroll to position [698, 0]
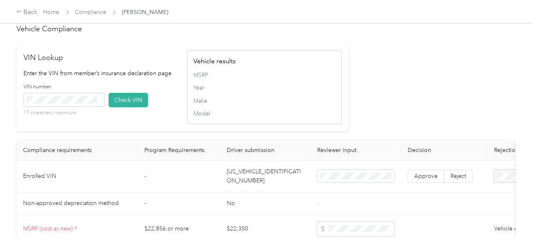
click at [266, 182] on td "[US_VEHICLE_IDENTIFICATION_NUMBER]" at bounding box center [265, 177] width 90 height 32
click at [72, 106] on span at bounding box center [64, 99] width 81 height 13
click at [115, 107] on button "Check VIN" at bounding box center [128, 100] width 39 height 14
click at [118, 107] on button "Check VIN" at bounding box center [128, 100] width 39 height 14
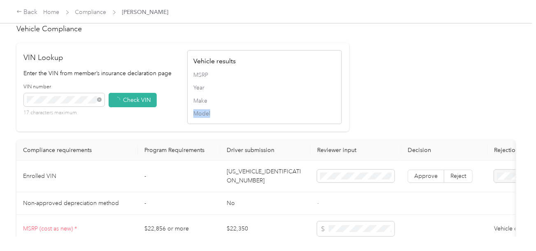
click at [344, 120] on div "VIN Lookup Enter the VIN from member’s insurance declaration page VIN number 17…" at bounding box center [182, 87] width 332 height 88
click at [419, 180] on label "Approve" at bounding box center [425, 176] width 37 height 13
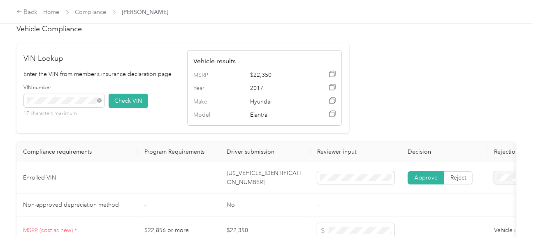
click at [420, 181] on span "Approve" at bounding box center [425, 177] width 23 height 7
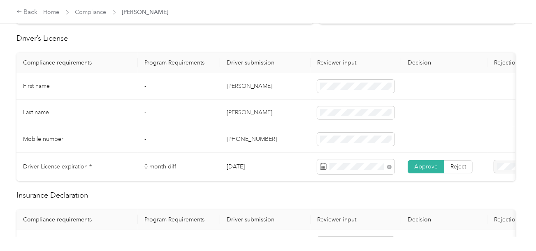
scroll to position [123, 0]
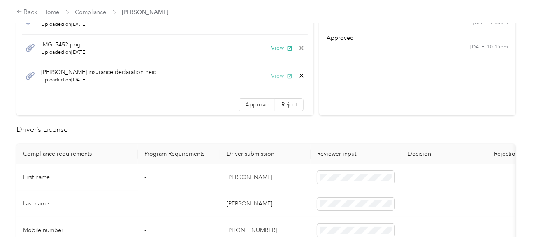
click at [271, 75] on button "View" at bounding box center [281, 76] width 21 height 9
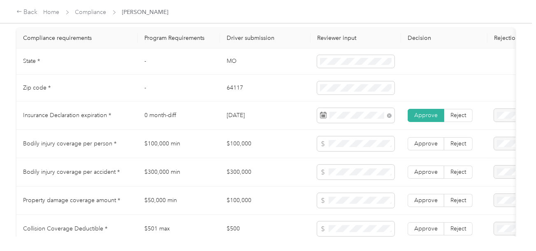
scroll to position [452, 0]
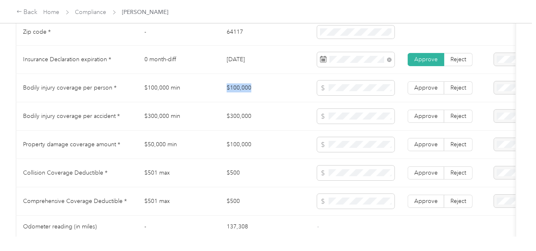
drag, startPoint x: 228, startPoint y: 97, endPoint x: 265, endPoint y: 88, distance: 38.4
click at [265, 88] on td "$100,000" at bounding box center [265, 88] width 90 height 28
drag, startPoint x: 243, startPoint y: 122, endPoint x: 300, endPoint y: 121, distance: 56.7
click at [274, 120] on td "$300,000" at bounding box center [265, 116] width 90 height 28
drag, startPoint x: 219, startPoint y: 150, endPoint x: 284, endPoint y: 150, distance: 65.8
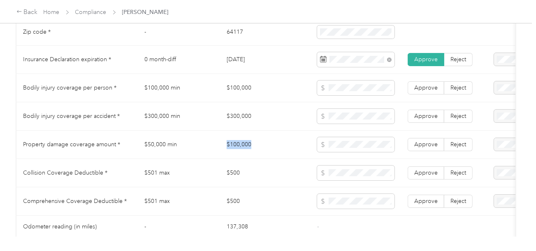
click at [260, 150] on tr "Property damage coverage amount * $50,000 min $100,000 Approve Reject" at bounding box center [305, 145] width 579 height 28
click at [273, 168] on td "$500" at bounding box center [265, 173] width 90 height 28
drag, startPoint x: 222, startPoint y: 174, endPoint x: 256, endPoint y: 174, distance: 34.1
click at [256, 174] on td "$500" at bounding box center [265, 173] width 90 height 28
click at [357, 175] on span at bounding box center [355, 173] width 77 height 15
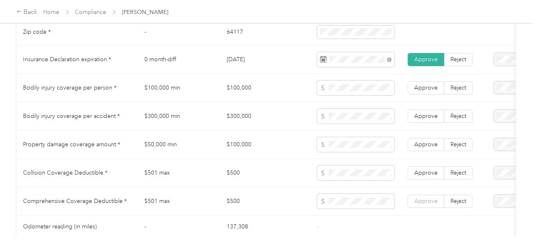
click at [413, 201] on label "Approve" at bounding box center [425, 201] width 37 height 13
click at [417, 176] on span "Approve" at bounding box center [425, 172] width 23 height 7
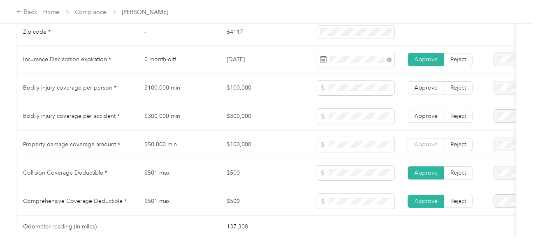
click at [422, 148] on span "Approve" at bounding box center [425, 144] width 23 height 7
click at [423, 120] on span "Approve" at bounding box center [425, 116] width 23 height 7
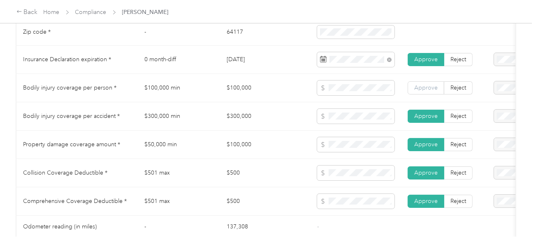
drag, startPoint x: 424, startPoint y: 93, endPoint x: 416, endPoint y: 103, distance: 13.2
click at [424, 91] on span "Approve" at bounding box center [425, 87] width 23 height 7
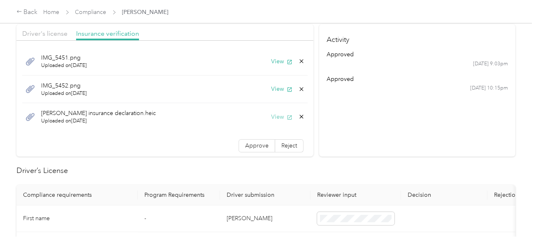
scroll to position [0, 0]
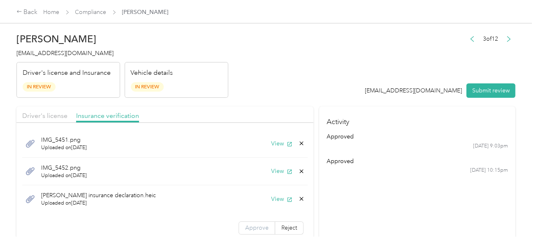
drag, startPoint x: 241, startPoint y: 227, endPoint x: 263, endPoint y: 223, distance: 22.2
click at [245, 227] on span "Approve" at bounding box center [256, 227] width 23 height 7
click at [325, 200] on section "Activity approved [DATE] 9:03pm approved [DATE] 10:15pm" at bounding box center [417, 172] width 196 height 132
click at [271, 169] on button "View" at bounding box center [281, 171] width 21 height 9
click at [298, 171] on icon at bounding box center [301, 171] width 7 height 7
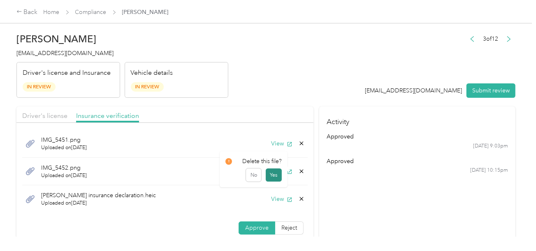
drag, startPoint x: 277, startPoint y: 177, endPoint x: 279, endPoint y: 166, distance: 11.9
click at [277, 176] on button "Yes" at bounding box center [273, 175] width 16 height 13
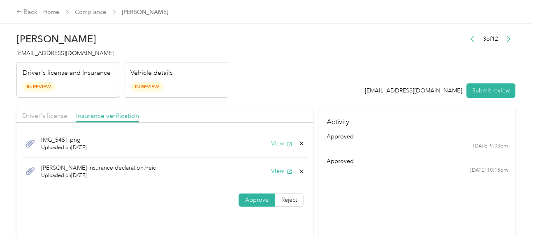
click at [271, 140] on button "View" at bounding box center [281, 143] width 21 height 9
click at [300, 142] on icon at bounding box center [302, 144] width 4 height 4
drag, startPoint x: 279, startPoint y: 148, endPoint x: 256, endPoint y: 98, distance: 55.1
click at [279, 148] on button "Yes" at bounding box center [280, 149] width 16 height 13
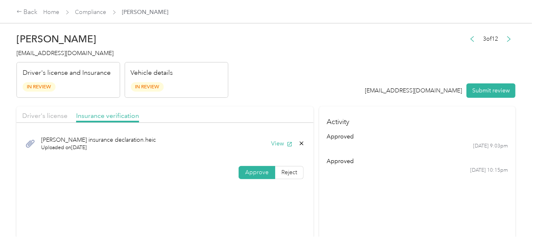
drag, startPoint x: 256, startPoint y: 97, endPoint x: 231, endPoint y: 101, distance: 24.9
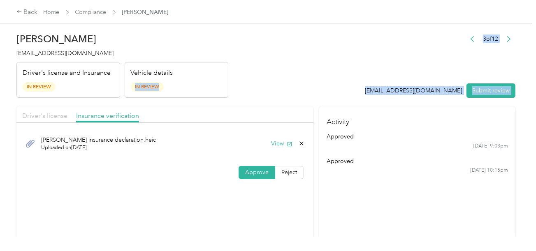
click at [60, 115] on span "Driver's license" at bounding box center [44, 116] width 45 height 8
click at [273, 76] on header "[PERSON_NAME] [EMAIL_ADDRESS][DOMAIN_NAME] Driver's license and Insurance In Re…" at bounding box center [265, 63] width 499 height 69
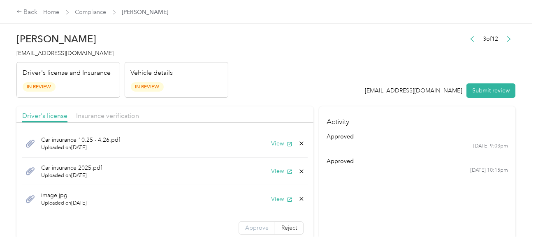
click at [256, 229] on span "Approve" at bounding box center [256, 227] width 23 height 7
drag, startPoint x: 335, startPoint y: 210, endPoint x: 380, endPoint y: 176, distance: 56.1
click at [336, 209] on section "Activity approved [DATE] 9:03pm approved [DATE] 10:15pm" at bounding box center [417, 172] width 196 height 132
click at [490, 88] on button "Submit review" at bounding box center [490, 90] width 49 height 14
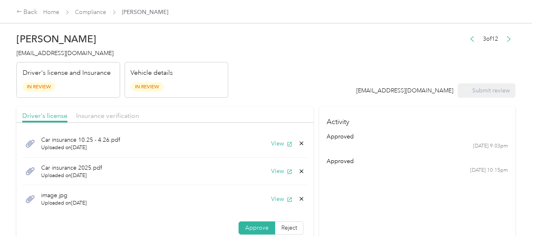
drag, startPoint x: 289, startPoint y: 48, endPoint x: 229, endPoint y: 48, distance: 60.0
click at [289, 48] on header "[PERSON_NAME] [EMAIL_ADDRESS][DOMAIN_NAME] Driver's license and Insurance In Re…" at bounding box center [265, 63] width 499 height 69
click at [59, 49] on h4 "[EMAIL_ADDRESS][DOMAIN_NAME]" at bounding box center [122, 53] width 212 height 9
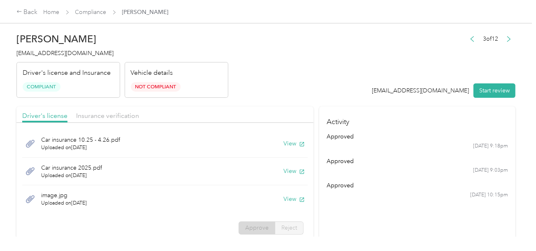
click at [217, 60] on div "[PERSON_NAME] [EMAIL_ADDRESS][DOMAIN_NAME] Driver's license and Insurance Compl…" at bounding box center [122, 63] width 212 height 69
click at [97, 13] on link "Compliance" at bounding box center [90, 12] width 31 height 7
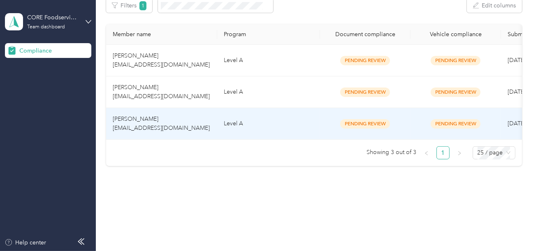
scroll to position [112, 0]
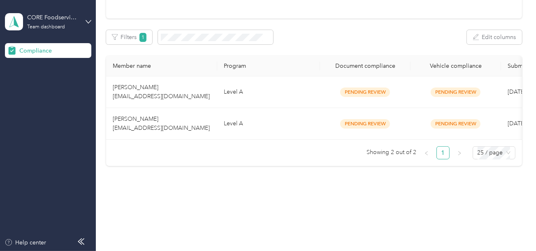
click at [238, 156] on ul "Showing 2 out of 2 1 25 / page" at bounding box center [310, 152] width 409 height 13
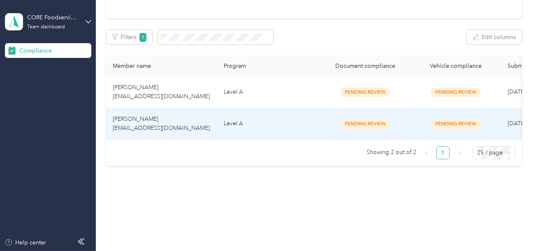
click at [245, 124] on td "Level A" at bounding box center [268, 124] width 103 height 32
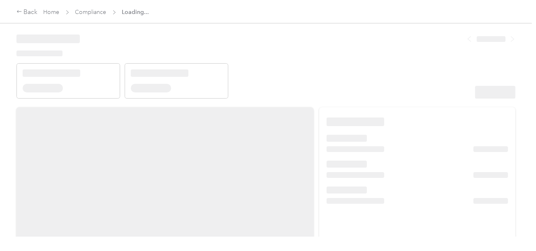
click at [333, 76] on header at bounding box center [265, 64] width 499 height 70
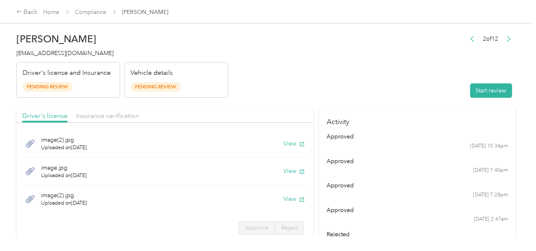
click at [408, 82] on header "[PERSON_NAME] [EMAIL_ADDRESS][DOMAIN_NAME] Driver's license and Insurance Pendi…" at bounding box center [265, 63] width 499 height 69
click at [486, 87] on button "Start review" at bounding box center [491, 90] width 42 height 14
click at [369, 65] on header "[PERSON_NAME] [EMAIL_ADDRESS][DOMAIN_NAME] Driver's license and Insurance Pendi…" at bounding box center [265, 63] width 499 height 69
click at [335, 85] on header "[PERSON_NAME] [EMAIL_ADDRESS][DOMAIN_NAME] Driver's license and Insurance Pendi…" at bounding box center [265, 63] width 499 height 69
click at [283, 144] on button "View" at bounding box center [293, 143] width 21 height 9
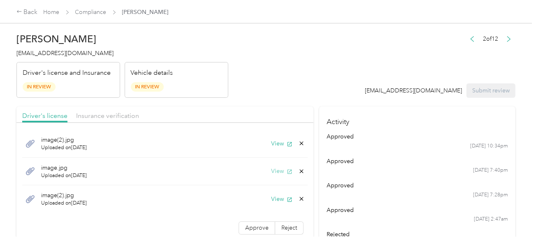
click at [271, 167] on button "View" at bounding box center [281, 171] width 21 height 9
click at [278, 195] on button "View" at bounding box center [281, 199] width 21 height 9
click at [298, 197] on icon at bounding box center [301, 199] width 7 height 7
click at [281, 201] on button "Yes" at bounding box center [273, 202] width 16 height 13
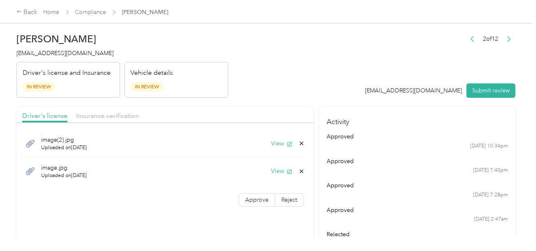
click at [304, 170] on div "image.jpg Uploaded on [DATE] View" at bounding box center [164, 172] width 285 height 28
click at [299, 173] on icon at bounding box center [301, 171] width 7 height 7
drag, startPoint x: 284, startPoint y: 173, endPoint x: 272, endPoint y: 175, distance: 12.0
click at [283, 174] on button "Yes" at bounding box center [280, 175] width 16 height 13
click at [261, 175] on span "Approve" at bounding box center [256, 172] width 23 height 7
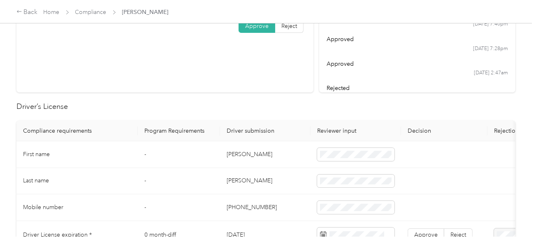
scroll to position [247, 0]
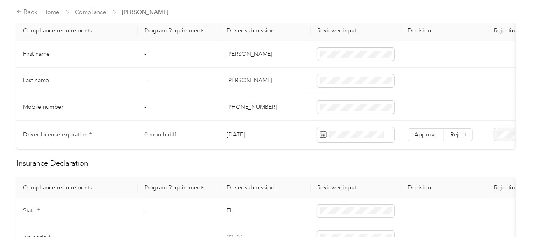
click at [229, 49] on td "[PERSON_NAME]" at bounding box center [265, 54] width 90 height 27
drag, startPoint x: 326, startPoint y: 46, endPoint x: 330, endPoint y: 49, distance: 5.7
click at [326, 46] on td at bounding box center [355, 54] width 90 height 27
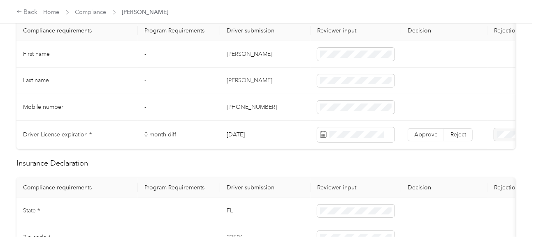
click at [269, 78] on td "[PERSON_NAME]" at bounding box center [265, 81] width 90 height 27
click at [237, 77] on td "[PERSON_NAME]" at bounding box center [265, 81] width 90 height 27
drag, startPoint x: 296, startPoint y: 99, endPoint x: 517, endPoint y: 135, distance: 224.0
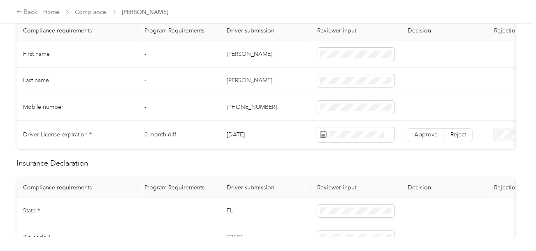
click at [295, 99] on td "[PHONE_NUMBER]" at bounding box center [265, 107] width 90 height 27
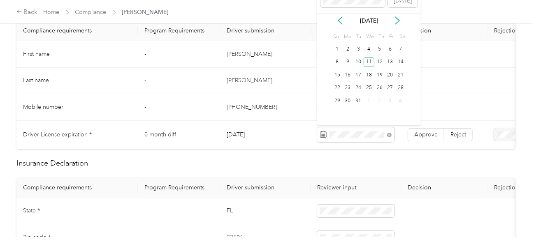
drag, startPoint x: 369, startPoint y: 55, endPoint x: 374, endPoint y: 67, distance: 13.0
click at [369, 55] on div "11" at bounding box center [368, 61] width 11 height 13
click at [369, 61] on div "11" at bounding box center [368, 62] width 11 height 10
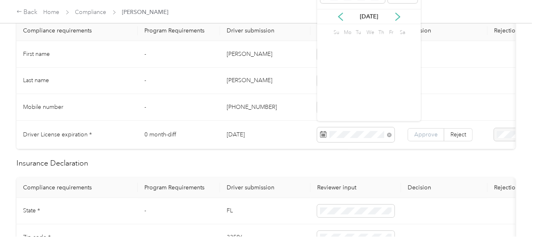
click at [427, 139] on label "Approve" at bounding box center [425, 134] width 37 height 13
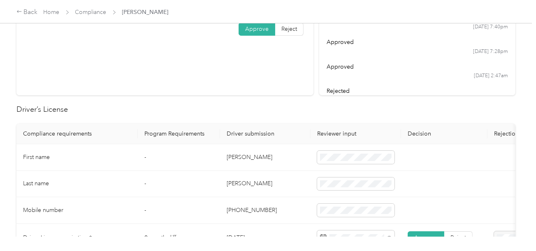
scroll to position [0, 0]
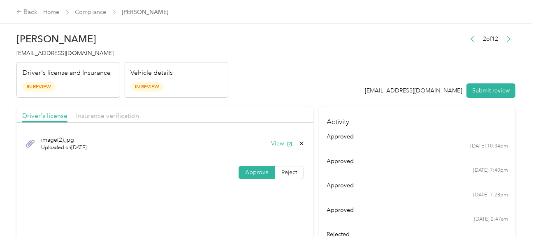
drag, startPoint x: 128, startPoint y: 114, endPoint x: 152, endPoint y: 110, distance: 24.6
click at [127, 114] on span "Insurance verification" at bounding box center [107, 116] width 63 height 8
click at [268, 89] on header "[PERSON_NAME] [EMAIL_ADDRESS][DOMAIN_NAME] Driver's license and Insurance In Re…" at bounding box center [265, 63] width 499 height 69
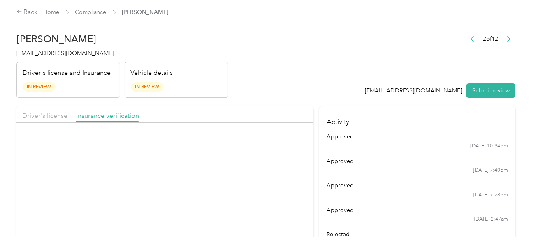
click at [272, 149] on div "IMG_0152.png Uploaded on [DATE] View" at bounding box center [164, 144] width 285 height 28
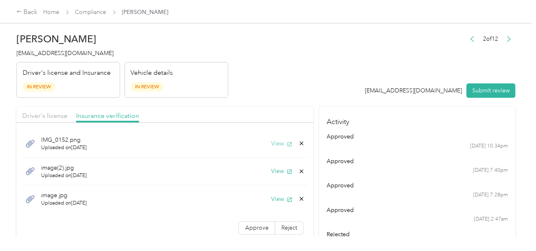
click at [271, 139] on button "View" at bounding box center [281, 143] width 21 height 9
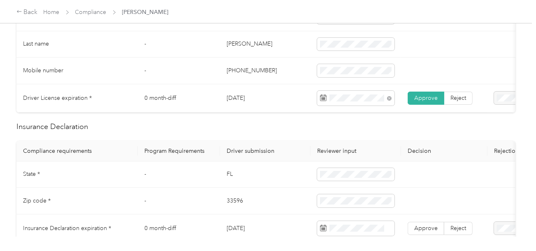
scroll to position [329, 0]
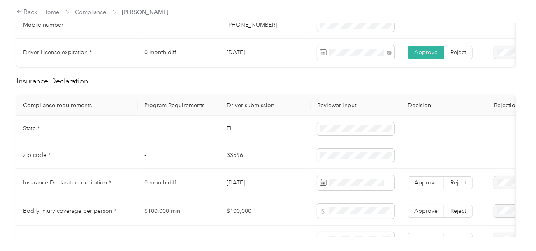
click at [228, 132] on td "FL" at bounding box center [265, 129] width 90 height 27
click at [228, 159] on td "33596" at bounding box center [265, 155] width 90 height 27
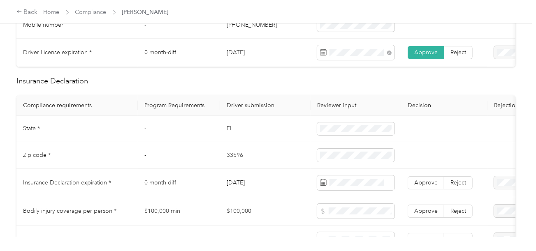
drag, startPoint x: 245, startPoint y: 175, endPoint x: 300, endPoint y: 175, distance: 54.7
click at [246, 175] on td "[DATE]" at bounding box center [265, 183] width 90 height 28
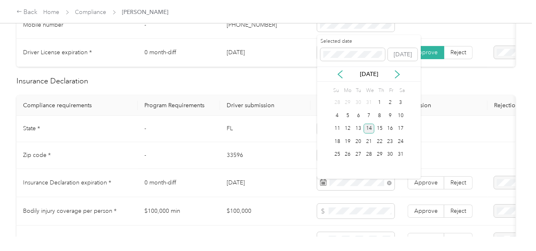
click at [368, 128] on div "14" at bounding box center [368, 129] width 11 height 10
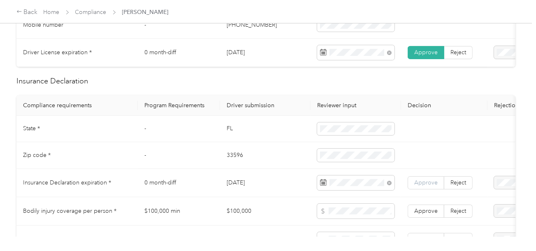
click at [411, 181] on label "Approve" at bounding box center [425, 182] width 37 height 13
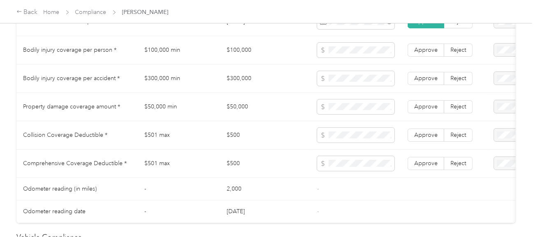
scroll to position [449, 0]
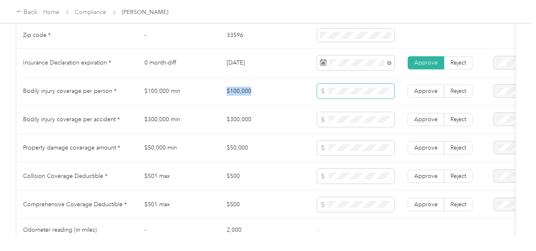
drag, startPoint x: 224, startPoint y: 95, endPoint x: 317, endPoint y: 98, distance: 93.3
click at [288, 98] on td "$100,000" at bounding box center [265, 91] width 90 height 28
drag, startPoint x: 219, startPoint y: 125, endPoint x: 343, endPoint y: 127, distance: 123.3
click at [272, 127] on tr "Bodily injury coverage per accident * $300,000 min $300,000 Approve Reject" at bounding box center [305, 120] width 579 height 28
click at [343, 127] on span at bounding box center [355, 119] width 77 height 15
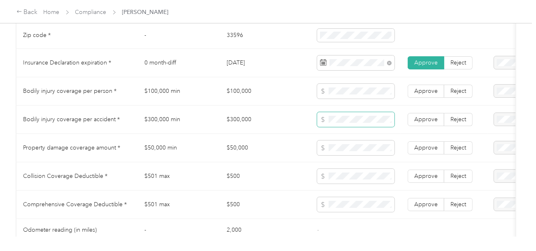
click at [329, 127] on span at bounding box center [355, 119] width 77 height 15
click at [271, 147] on td "$50,000" at bounding box center [265, 148] width 90 height 28
drag, startPoint x: 224, startPoint y: 150, endPoint x: 260, endPoint y: 150, distance: 36.6
click at [260, 150] on td "$50,000" at bounding box center [265, 148] width 90 height 28
click at [263, 170] on td "$500" at bounding box center [265, 176] width 90 height 28
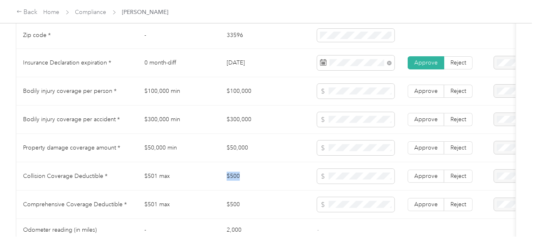
drag, startPoint x: 258, startPoint y: 181, endPoint x: 275, endPoint y: 181, distance: 17.3
click at [275, 181] on tr "Collision Coverage Deductible * $501 max $500 Approve Reject" at bounding box center [305, 176] width 579 height 28
click at [344, 203] on span at bounding box center [355, 204] width 77 height 15
click at [413, 202] on label "Approve" at bounding box center [425, 204] width 37 height 13
click at [419, 180] on span "Approve" at bounding box center [425, 176] width 23 height 7
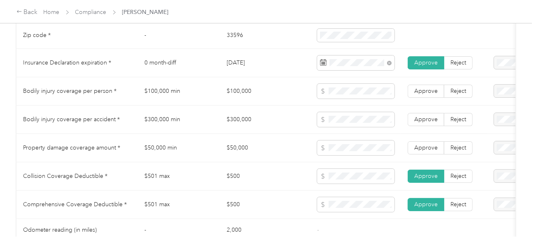
click at [421, 158] on td "Approve Reject" at bounding box center [444, 148] width 86 height 28
click at [421, 150] on span "Approve" at bounding box center [425, 147] width 23 height 7
click at [424, 126] on label "Approve" at bounding box center [425, 119] width 37 height 13
click at [422, 87] on td "Approve Reject" at bounding box center [444, 91] width 86 height 28
click at [423, 94] on span "Approve" at bounding box center [425, 91] width 23 height 7
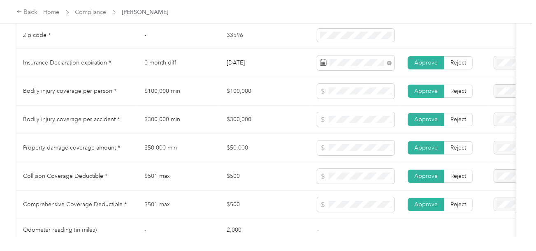
scroll to position [736, 0]
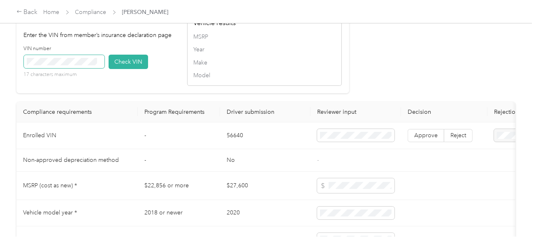
click at [95, 68] on span at bounding box center [64, 61] width 81 height 13
drag, startPoint x: 128, startPoint y: 71, endPoint x: 360, endPoint y: 72, distance: 232.6
click at [128, 69] on button "Check VIN" at bounding box center [128, 62] width 39 height 14
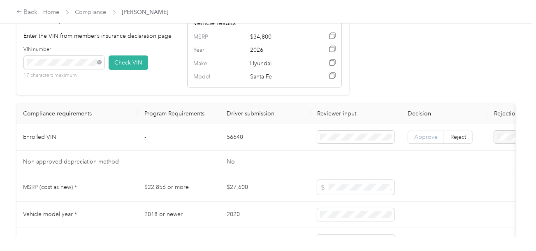
click at [416, 141] on span "Approve" at bounding box center [425, 137] width 23 height 7
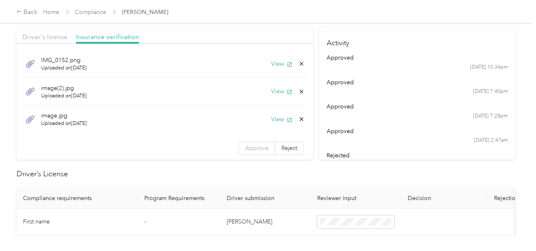
click at [252, 147] on label "Approve" at bounding box center [256, 148] width 37 height 13
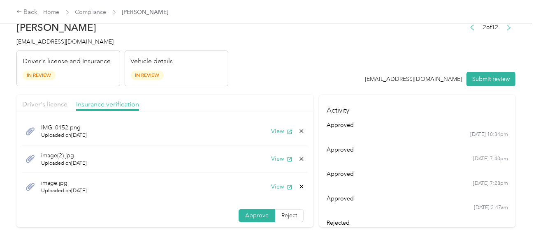
scroll to position [0, 0]
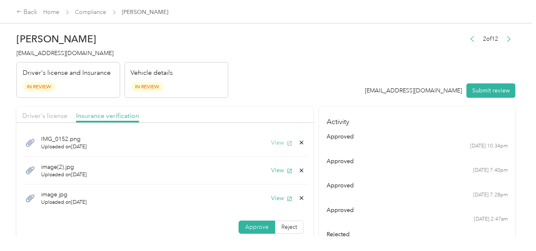
click at [271, 143] on button "View" at bounding box center [281, 143] width 21 height 9
click at [272, 170] on button "View" at bounding box center [281, 170] width 21 height 9
click at [298, 171] on icon at bounding box center [301, 170] width 7 height 7
click at [284, 175] on div "Delete this file? No Yes" at bounding box center [253, 170] width 68 height 36
drag, startPoint x: 296, startPoint y: 171, endPoint x: 287, endPoint y: 172, distance: 8.7
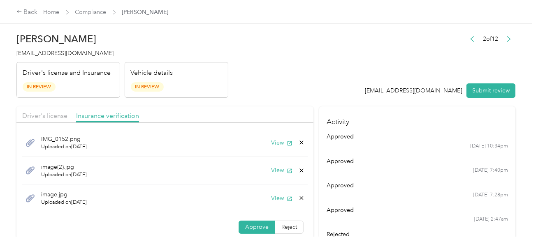
click at [298, 171] on icon at bounding box center [301, 170] width 7 height 7
click at [277, 175] on button "Yes" at bounding box center [273, 175] width 16 height 13
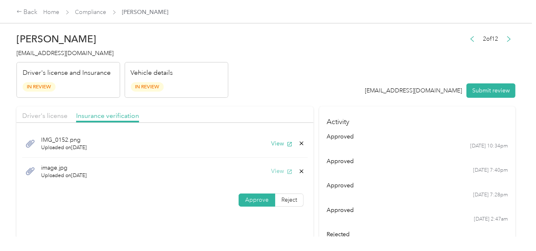
click at [277, 171] on button "View" at bounding box center [281, 171] width 21 height 9
drag, startPoint x: 302, startPoint y: 169, endPoint x: 298, endPoint y: 170, distance: 4.4
click at [301, 169] on icon at bounding box center [301, 171] width 7 height 7
click at [286, 174] on button "Yes" at bounding box center [280, 176] width 16 height 13
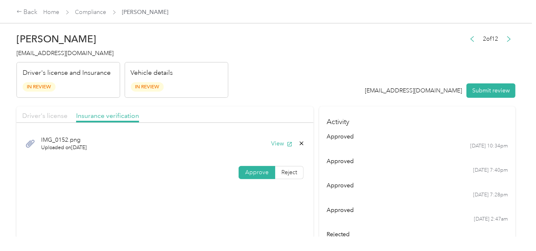
click at [53, 112] on span "Driver's license" at bounding box center [44, 116] width 45 height 8
click at [299, 72] on header "[PERSON_NAME] [EMAIL_ADDRESS][DOMAIN_NAME] Driver's license and Insurance In Re…" at bounding box center [265, 63] width 499 height 69
drag, startPoint x: 330, startPoint y: 80, endPoint x: 444, endPoint y: 93, distance: 115.1
click at [339, 82] on header "[PERSON_NAME] [EMAIL_ADDRESS][DOMAIN_NAME] Driver's license and Insurance In Re…" at bounding box center [265, 63] width 499 height 69
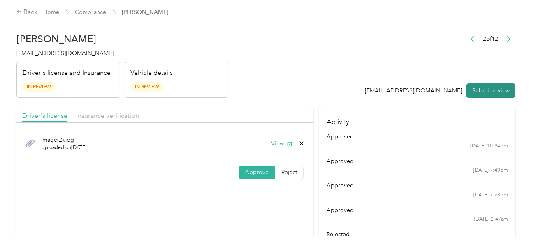
click at [483, 90] on button "Submit review" at bounding box center [490, 90] width 49 height 14
drag, startPoint x: 384, startPoint y: 81, endPoint x: 376, endPoint y: 81, distance: 8.2
click at [381, 81] on div "2 of 12 [EMAIL_ADDRESS][DOMAIN_NAME] Submit review" at bounding box center [435, 65] width 159 height 65
click at [86, 59] on div "[PERSON_NAME] [EMAIL_ADDRESS][DOMAIN_NAME] Driver's license and Insurance In Re…" at bounding box center [122, 63] width 212 height 69
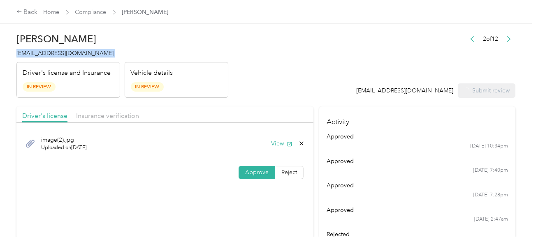
click at [86, 59] on div "[PERSON_NAME] [EMAIL_ADDRESS][DOMAIN_NAME] Driver's license and Insurance In Re…" at bounding box center [122, 63] width 212 height 69
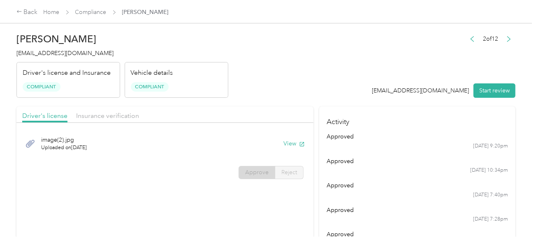
drag, startPoint x: 224, startPoint y: 63, endPoint x: 202, endPoint y: 55, distance: 23.3
click at [223, 63] on div "Vehicle details Compliant" at bounding box center [177, 80] width 104 height 36
click at [95, 7] on div "Back Home Compliance [PERSON_NAME]" at bounding box center [268, 11] width 536 height 23
click at [95, 10] on link "Compliance" at bounding box center [90, 12] width 31 height 7
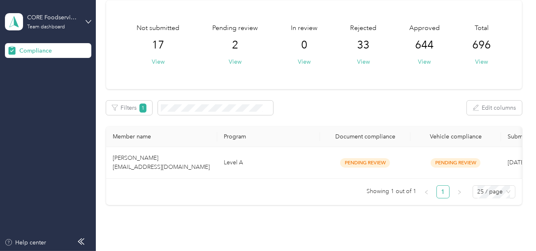
scroll to position [80, 0]
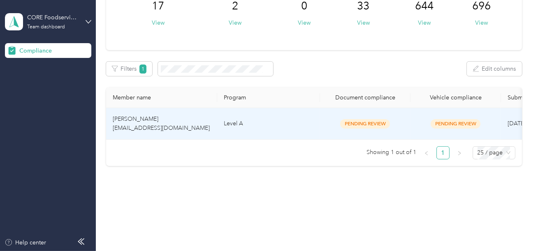
click at [291, 122] on td "Level A" at bounding box center [268, 124] width 103 height 32
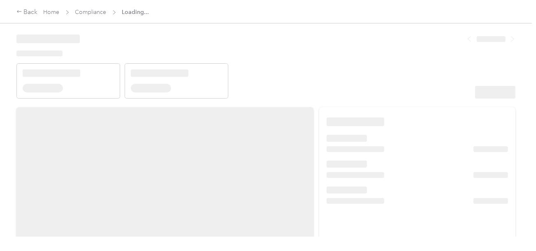
click at [367, 64] on header at bounding box center [265, 64] width 499 height 70
click at [413, 78] on header at bounding box center [265, 64] width 499 height 70
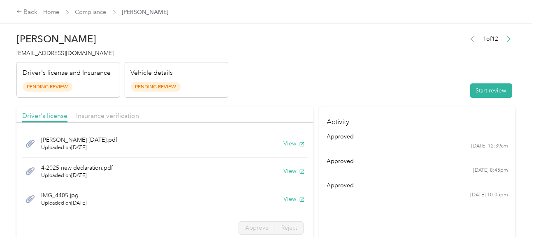
drag, startPoint x: 499, startPoint y: 83, endPoint x: 396, endPoint y: 72, distance: 103.3
click at [498, 83] on button "Start review" at bounding box center [491, 90] width 42 height 14
click at [396, 72] on header "[PERSON_NAME] [EMAIL_ADDRESS][DOMAIN_NAME] Driver's license and Insurance Pendi…" at bounding box center [265, 63] width 499 height 69
click at [283, 143] on button "View" at bounding box center [293, 143] width 21 height 9
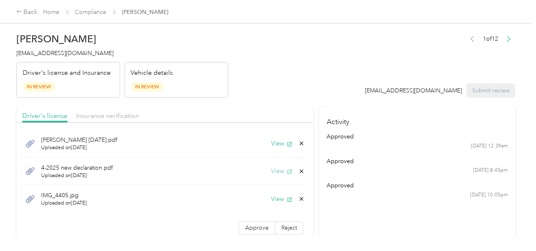
click at [273, 168] on button "View" at bounding box center [281, 171] width 21 height 9
click at [275, 196] on button "View" at bounding box center [281, 199] width 21 height 9
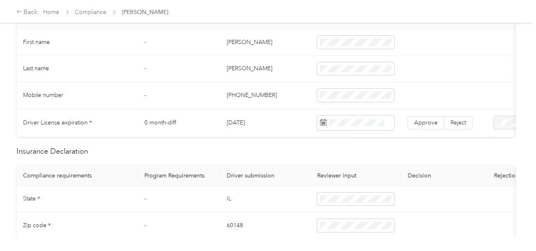
scroll to position [247, 0]
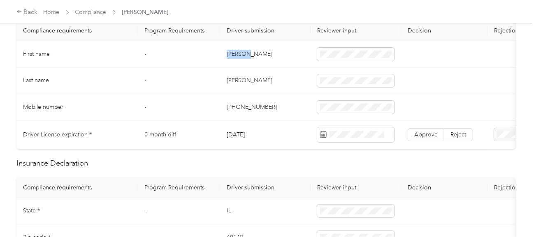
drag, startPoint x: 226, startPoint y: 55, endPoint x: 334, endPoint y: 57, distance: 107.7
click at [272, 51] on td "[PERSON_NAME]" at bounding box center [265, 54] width 90 height 27
click at [228, 83] on td "[PERSON_NAME]" at bounding box center [265, 81] width 90 height 27
click at [292, 99] on td "[PHONE_NUMBER]" at bounding box center [265, 107] width 90 height 27
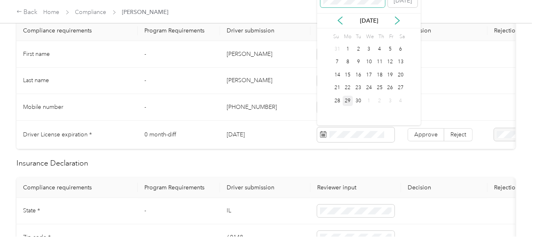
drag, startPoint x: 390, startPoint y: 61, endPoint x: 397, endPoint y: 76, distance: 16.9
click at [390, 61] on div "9" at bounding box center [390, 62] width 11 height 10
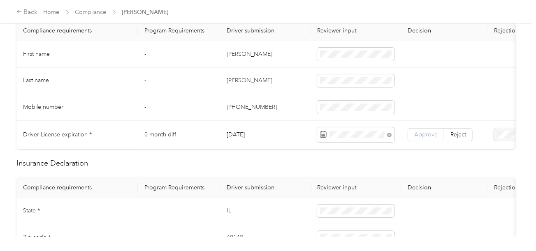
click at [420, 136] on span "Approve" at bounding box center [425, 134] width 23 height 7
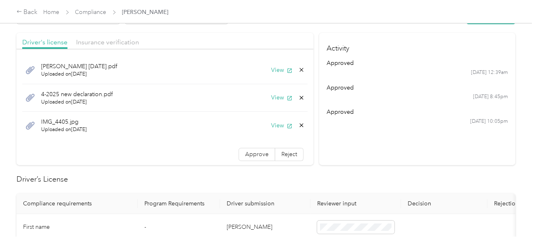
scroll to position [0, 0]
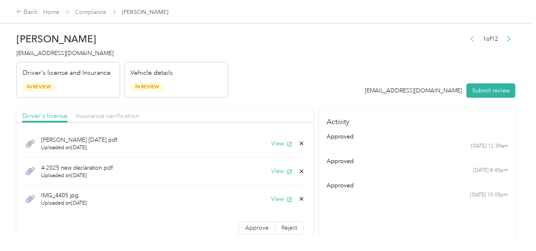
drag, startPoint x: 100, startPoint y: 118, endPoint x: 205, endPoint y: 97, distance: 107.3
click at [103, 117] on span "Insurance verification" at bounding box center [107, 116] width 63 height 8
click at [236, 90] on header "[PERSON_NAME] [EMAIL_ADDRESS][DOMAIN_NAME] Driver's license and Insurance In Re…" at bounding box center [265, 63] width 499 height 69
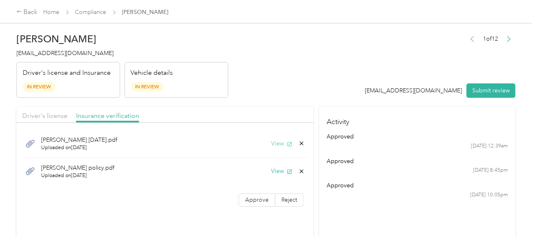
click at [274, 139] on button "View" at bounding box center [281, 143] width 21 height 9
click at [40, 116] on span "Driver's license" at bounding box center [44, 116] width 45 height 8
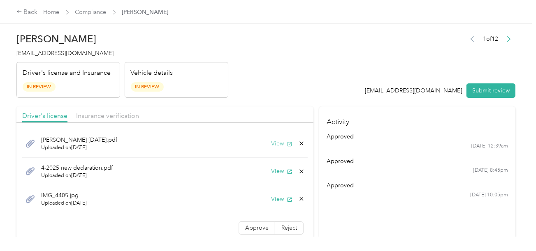
click at [271, 145] on button "View" at bounding box center [281, 143] width 21 height 9
click at [298, 141] on icon at bounding box center [301, 143] width 7 height 7
click at [278, 149] on button "Yes" at bounding box center [273, 149] width 16 height 13
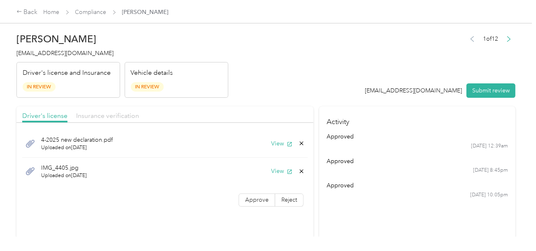
click at [126, 114] on span "Insurance verification" at bounding box center [107, 116] width 63 height 8
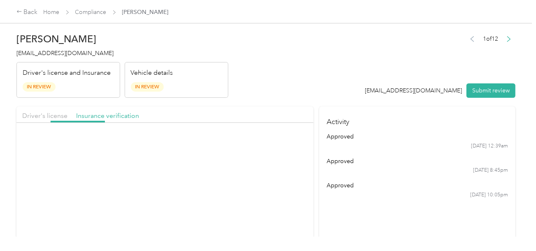
click at [272, 87] on header "[PERSON_NAME] [EMAIL_ADDRESS][DOMAIN_NAME] Driver's license and Insurance In Re…" at bounding box center [265, 63] width 499 height 69
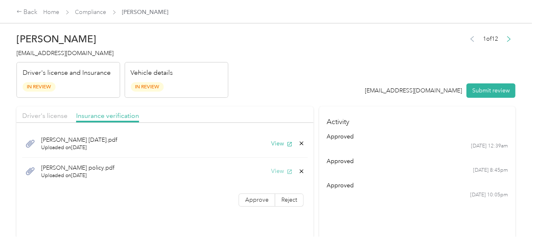
click at [278, 168] on button "View" at bounding box center [281, 171] width 21 height 9
click at [271, 141] on button "View" at bounding box center [281, 143] width 21 height 9
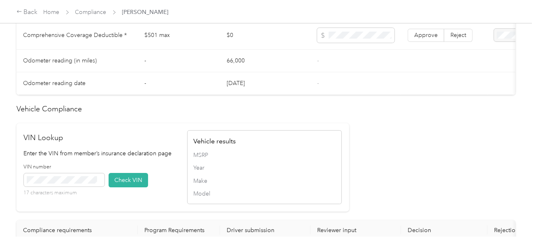
scroll to position [740, 0]
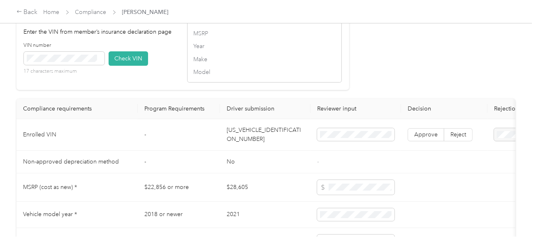
click at [240, 147] on td "[US_VEHICLE_IDENTIFICATION_NUMBER]" at bounding box center [265, 135] width 90 height 32
click at [134, 66] on button "Check VIN" at bounding box center [128, 58] width 39 height 14
drag, startPoint x: 446, startPoint y: 102, endPoint x: 441, endPoint y: 142, distance: 40.1
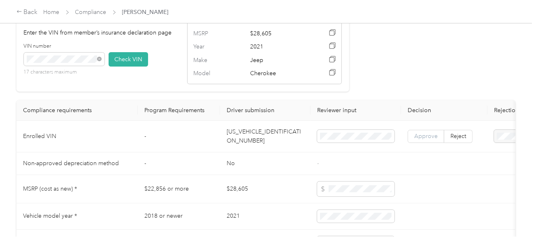
click at [435, 140] on span "Approve" at bounding box center [425, 136] width 23 height 7
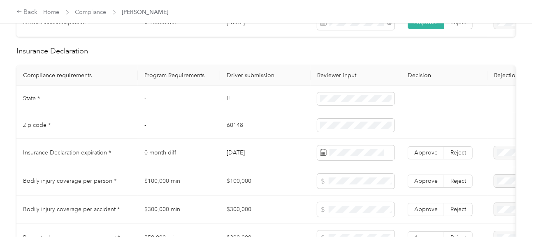
scroll to position [369, 0]
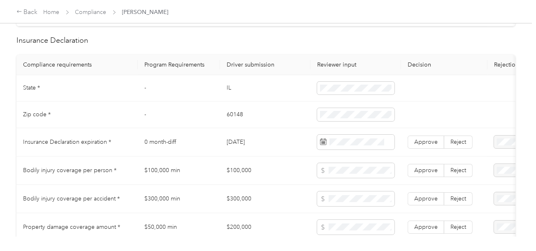
click at [223, 91] on td "IL" at bounding box center [265, 88] width 90 height 27
click at [229, 91] on td "IL" at bounding box center [265, 88] width 90 height 27
click at [236, 117] on td "60148" at bounding box center [265, 115] width 90 height 27
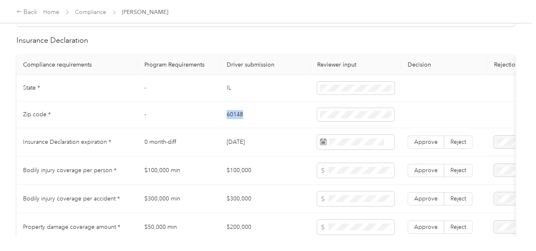
click at [236, 117] on td "60148" at bounding box center [265, 115] width 90 height 27
click at [298, 141] on td "[DATE]" at bounding box center [265, 142] width 90 height 28
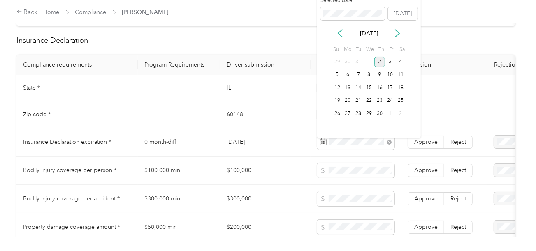
click at [383, 60] on div "2" at bounding box center [379, 62] width 11 height 10
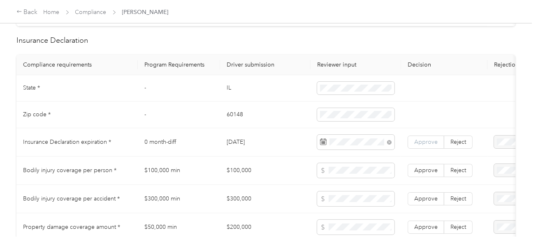
click at [426, 149] on label "Approve" at bounding box center [425, 142] width 37 height 13
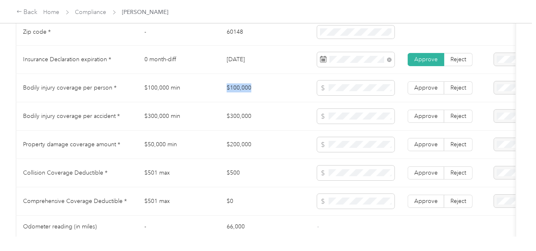
drag, startPoint x: 233, startPoint y: 91, endPoint x: 304, endPoint y: 89, distance: 70.3
click at [291, 88] on td "$100,000" at bounding box center [265, 88] width 90 height 28
drag, startPoint x: 221, startPoint y: 122, endPoint x: 282, endPoint y: 122, distance: 61.2
click at [278, 121] on td "$300,000" at bounding box center [265, 116] width 90 height 28
drag, startPoint x: 229, startPoint y: 148, endPoint x: 263, endPoint y: 149, distance: 33.7
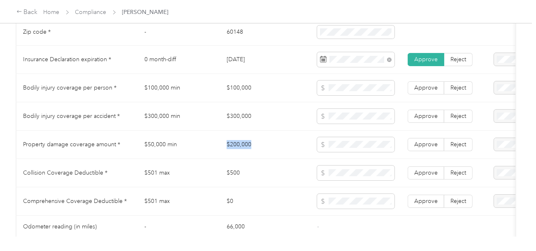
click at [258, 148] on tr "Property damage coverage amount * $50,000 min $200,000 Approve Reject" at bounding box center [305, 145] width 579 height 28
drag, startPoint x: 266, startPoint y: 164, endPoint x: 240, endPoint y: 169, distance: 25.9
click at [265, 164] on td "$500" at bounding box center [265, 173] width 90 height 28
drag, startPoint x: 213, startPoint y: 175, endPoint x: 277, endPoint y: 176, distance: 64.5
click at [256, 175] on tr "Collision Coverage Deductible * $501 max $500 Approve Reject" at bounding box center [305, 173] width 579 height 28
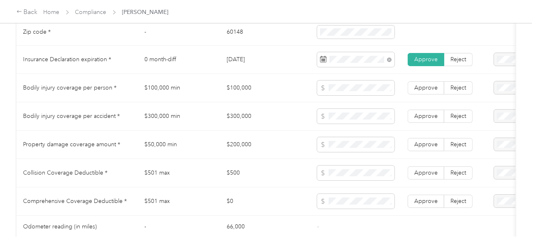
drag, startPoint x: 356, startPoint y: 223, endPoint x: 362, endPoint y: 223, distance: 6.2
click at [362, 223] on td "-" at bounding box center [355, 227] width 90 height 23
click at [414, 205] on span "Approve" at bounding box center [425, 201] width 23 height 7
drag, startPoint x: 419, startPoint y: 178, endPoint x: 430, endPoint y: 163, distance: 18.6
click at [419, 176] on span "Approve" at bounding box center [425, 172] width 23 height 7
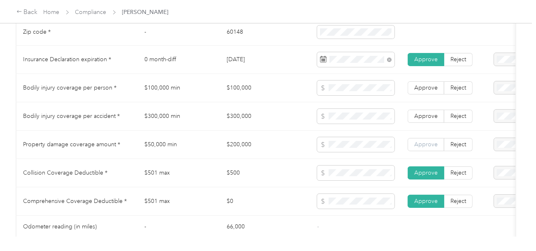
click at [432, 145] on span "Approve" at bounding box center [425, 144] width 23 height 7
click at [428, 120] on span "Approve" at bounding box center [425, 116] width 23 height 7
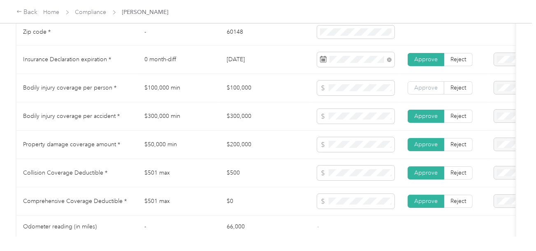
click at [428, 95] on label "Approve" at bounding box center [425, 87] width 37 height 13
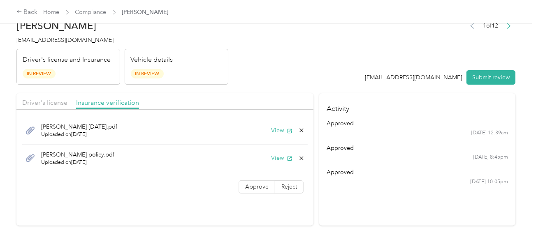
scroll to position [0, 0]
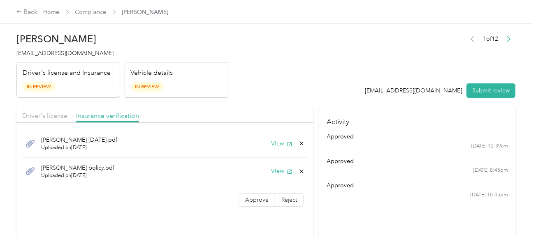
drag, startPoint x: 260, startPoint y: 212, endPoint x: 260, endPoint y: 202, distance: 9.9
click at [260, 211] on section "Driver's license Insurance verification [PERSON_NAME] [DATE].pdf Uploaded on [D…" at bounding box center [164, 172] width 297 height 132
click at [260, 202] on span "Approve" at bounding box center [256, 199] width 23 height 7
drag, startPoint x: 294, startPoint y: 98, endPoint x: 223, endPoint y: 117, distance: 73.9
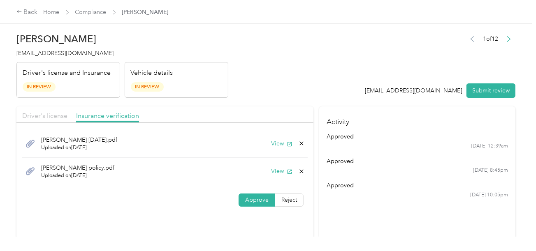
click at [57, 113] on span "Driver's license" at bounding box center [44, 116] width 45 height 8
click at [231, 86] on header "[PERSON_NAME] [EMAIL_ADDRESS][DOMAIN_NAME] Driver's license and Insurance In Re…" at bounding box center [265, 63] width 499 height 69
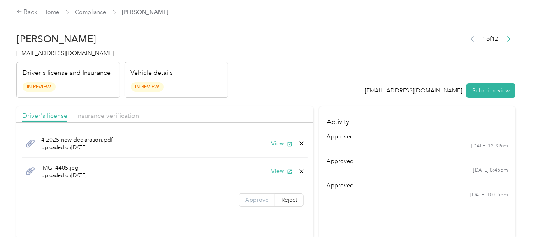
click at [261, 199] on span "Approve" at bounding box center [256, 199] width 23 height 7
drag, startPoint x: 113, startPoint y: 117, endPoint x: 214, endPoint y: 102, distance: 102.7
click at [114, 117] on span "Insurance verification" at bounding box center [107, 116] width 63 height 8
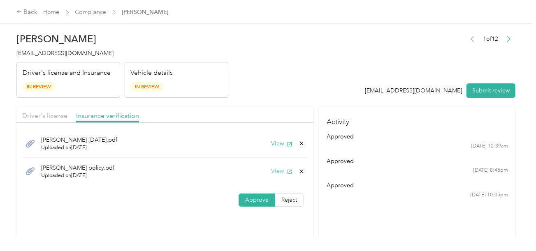
click at [284, 171] on button "View" at bounding box center [281, 171] width 21 height 9
click at [301, 167] on div "View" at bounding box center [288, 171] width 34 height 9
click at [298, 170] on icon at bounding box center [301, 171] width 7 height 7
click at [289, 172] on div "Delete this file? No Yes" at bounding box center [260, 171] width 68 height 36
click at [301, 170] on icon at bounding box center [301, 171] width 7 height 7
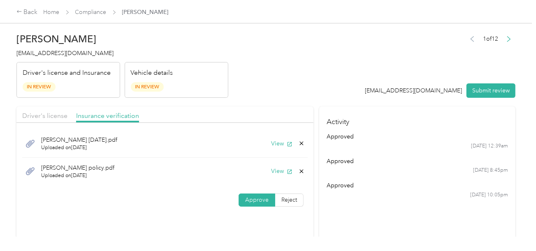
click at [286, 173] on button "Yes" at bounding box center [280, 176] width 16 height 13
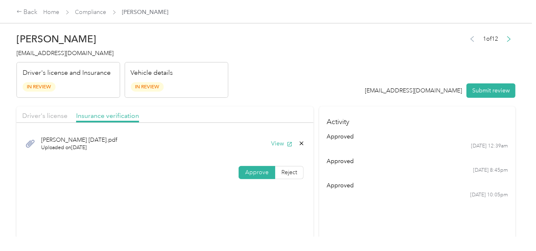
click at [309, 97] on header "[PERSON_NAME] [EMAIL_ADDRESS][DOMAIN_NAME] Driver's license and Insurance In Re…" at bounding box center [265, 63] width 499 height 69
click at [78, 38] on h2 "[PERSON_NAME]" at bounding box center [122, 39] width 212 height 12
drag, startPoint x: 482, startPoint y: 94, endPoint x: 337, endPoint y: 62, distance: 149.2
click at [481, 93] on button "Submit review" at bounding box center [490, 90] width 49 height 14
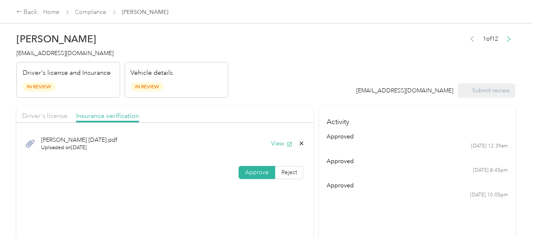
click at [309, 60] on header "[PERSON_NAME] [EMAIL_ADDRESS][DOMAIN_NAME] Driver's license and Insurance In Re…" at bounding box center [265, 63] width 499 height 69
click at [54, 51] on span "[EMAIL_ADDRESS][DOMAIN_NAME]" at bounding box center [64, 53] width 97 height 7
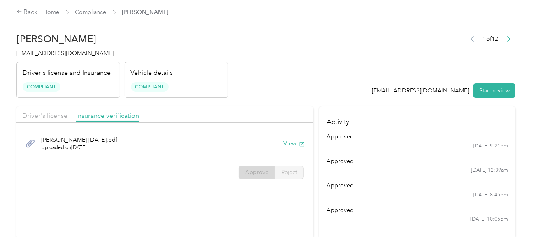
click at [200, 93] on div "Vehicle details Compliant" at bounding box center [177, 80] width 104 height 36
click at [99, 16] on div "Back Home Compliance [PERSON_NAME]" at bounding box center [92, 12] width 152 height 10
click at [102, 14] on link "Compliance" at bounding box center [90, 12] width 31 height 7
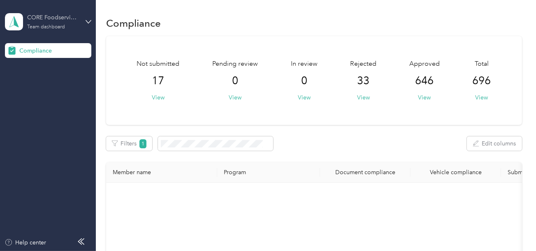
click at [58, 27] on div "Team dashboard" at bounding box center [46, 27] width 38 height 5
click at [39, 81] on div "Log out" at bounding box center [92, 86] width 162 height 14
